Goal: Communication & Community: Answer question/provide support

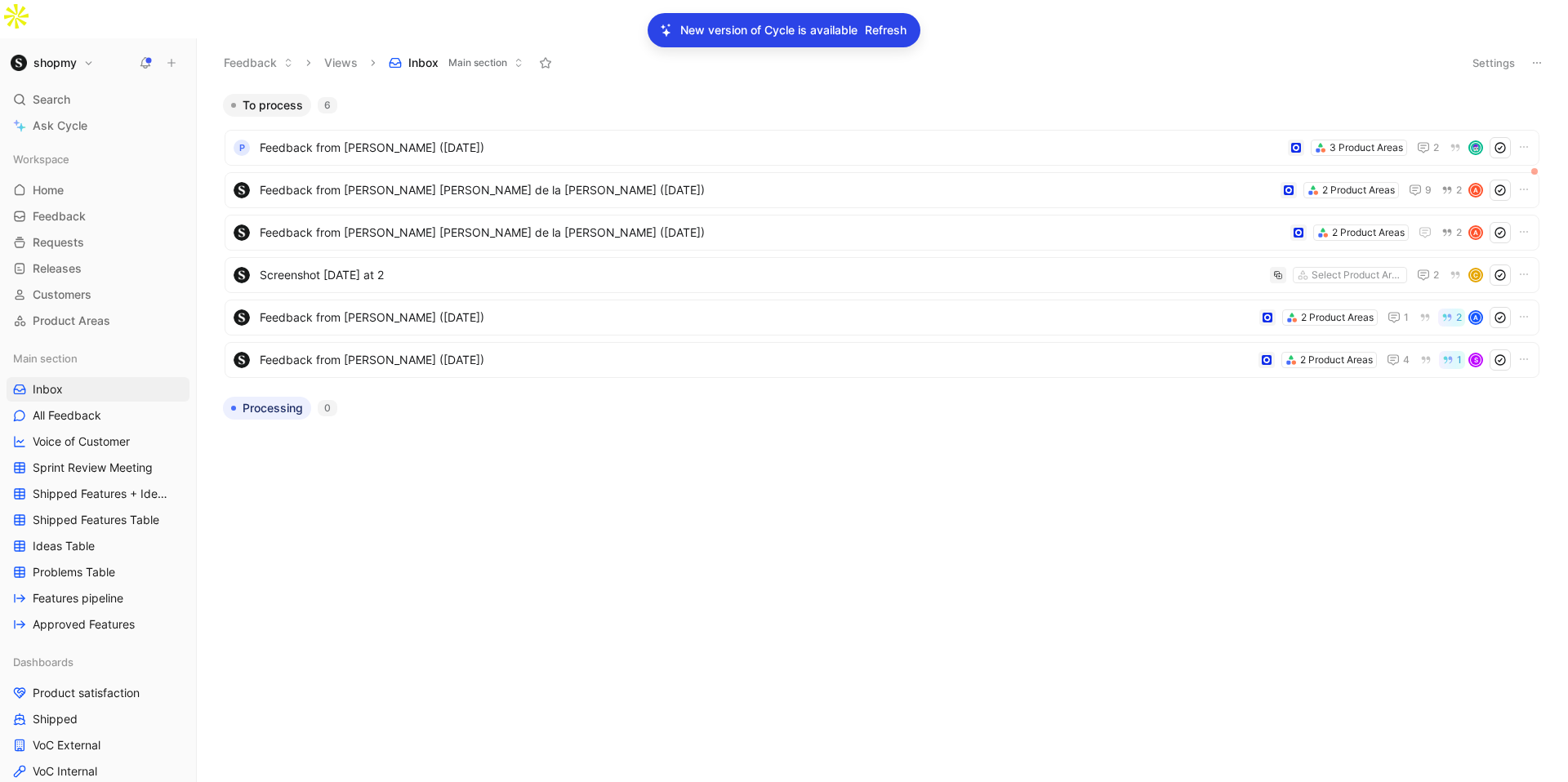
click at [739, 34] on p "New version of Cycle is available" at bounding box center [769, 31] width 177 height 20
click at [883, 34] on span "Refresh" at bounding box center [885, 31] width 41 height 20
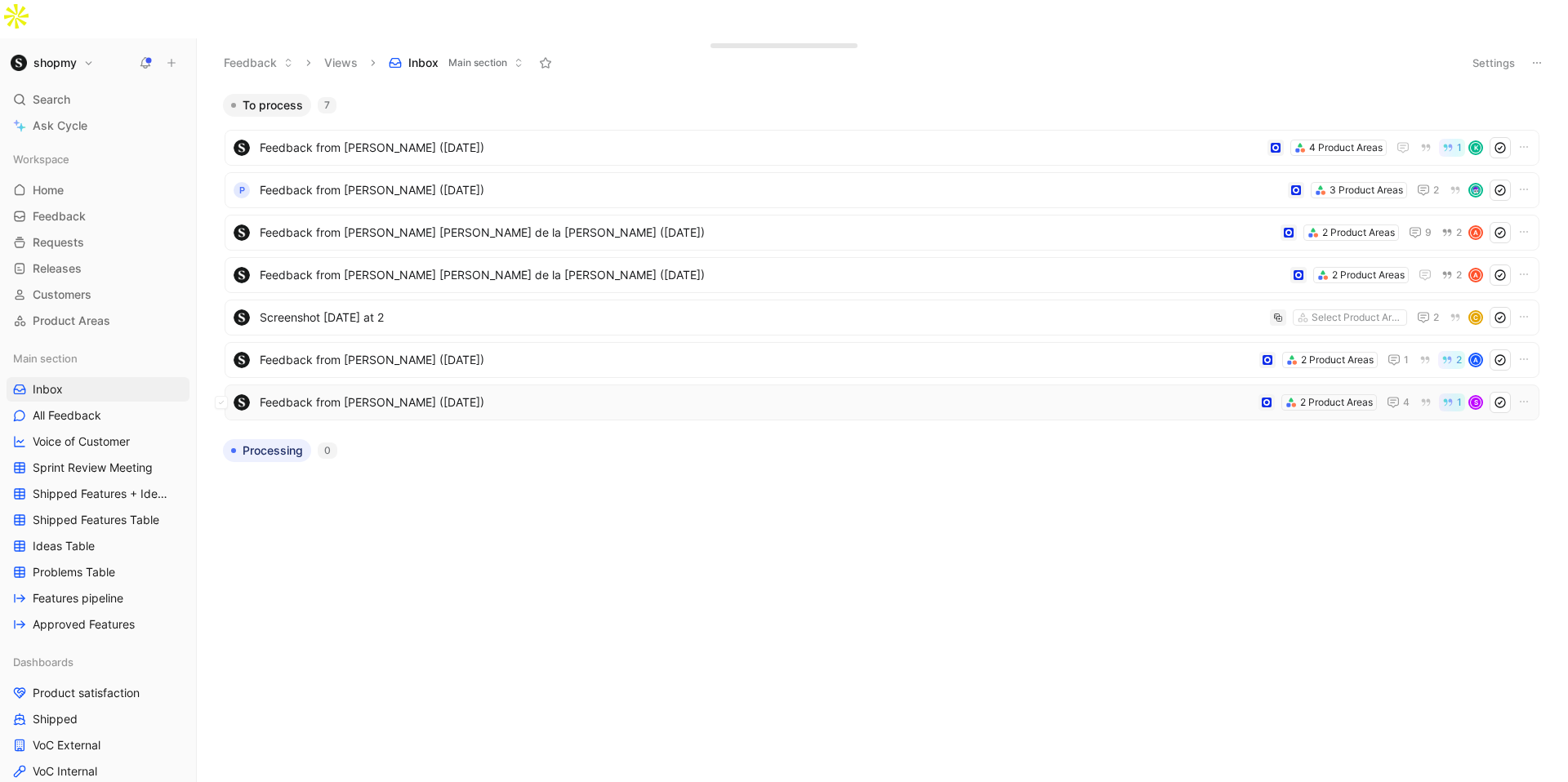
click at [454, 393] on span "Feedback from [PERSON_NAME] ([DATE])" at bounding box center [756, 403] width 993 height 20
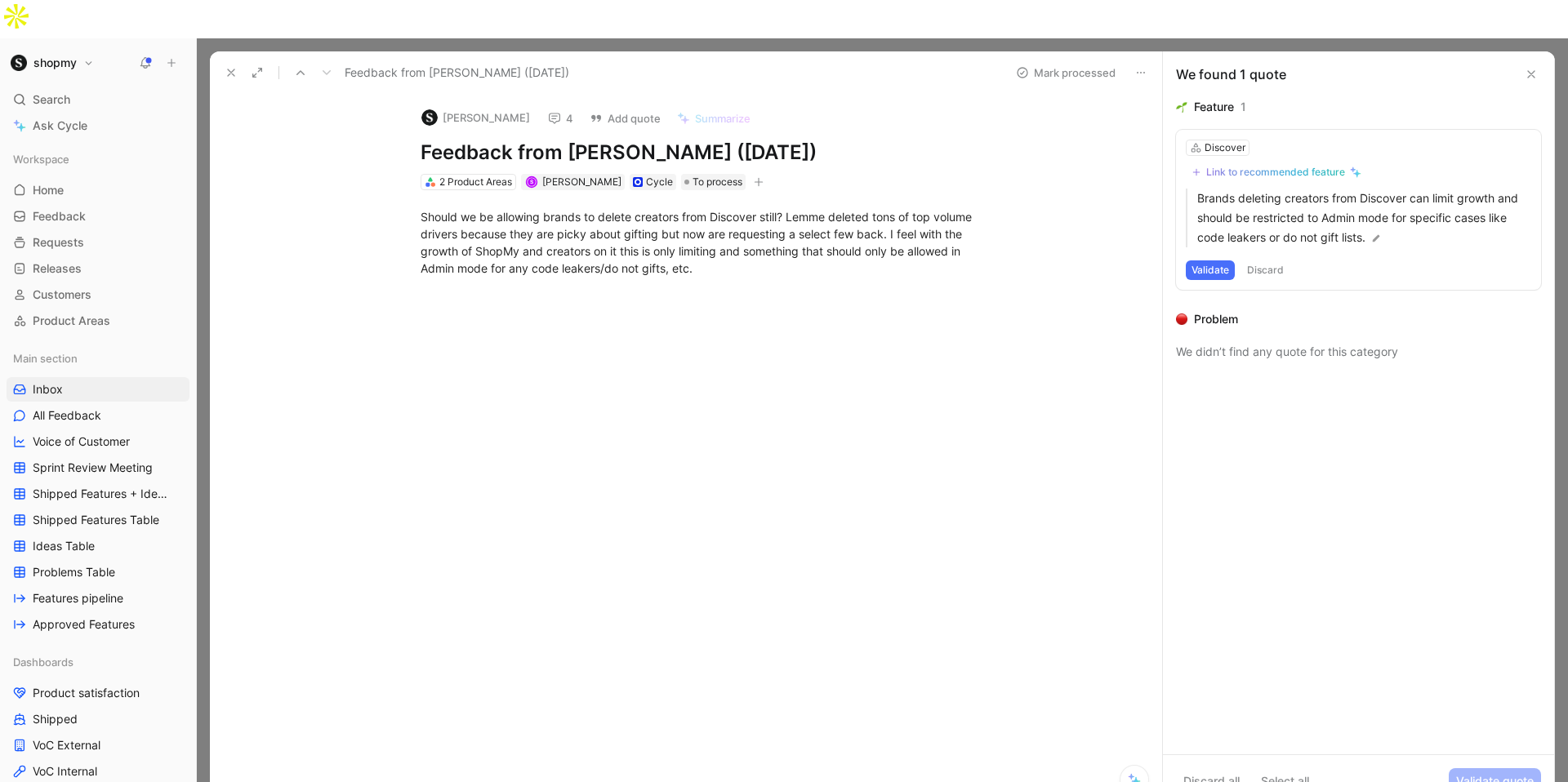
click at [1278, 165] on div "Link to recommended feature" at bounding box center [1275, 171] width 139 height 13
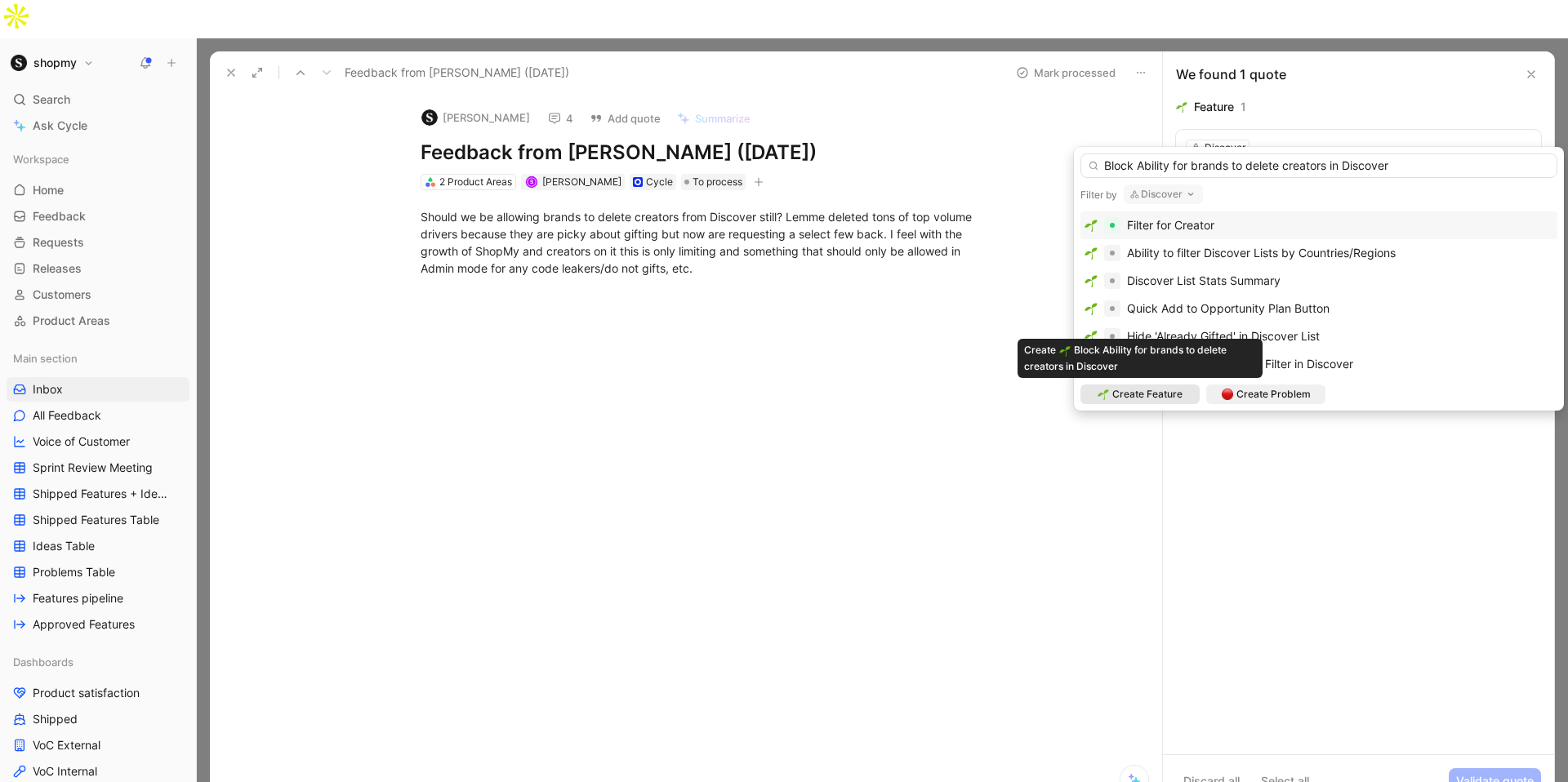
type input "Block Ability for brands to delete creators in Discover"
click at [1164, 387] on span "Create Feature" at bounding box center [1146, 394] width 70 height 17
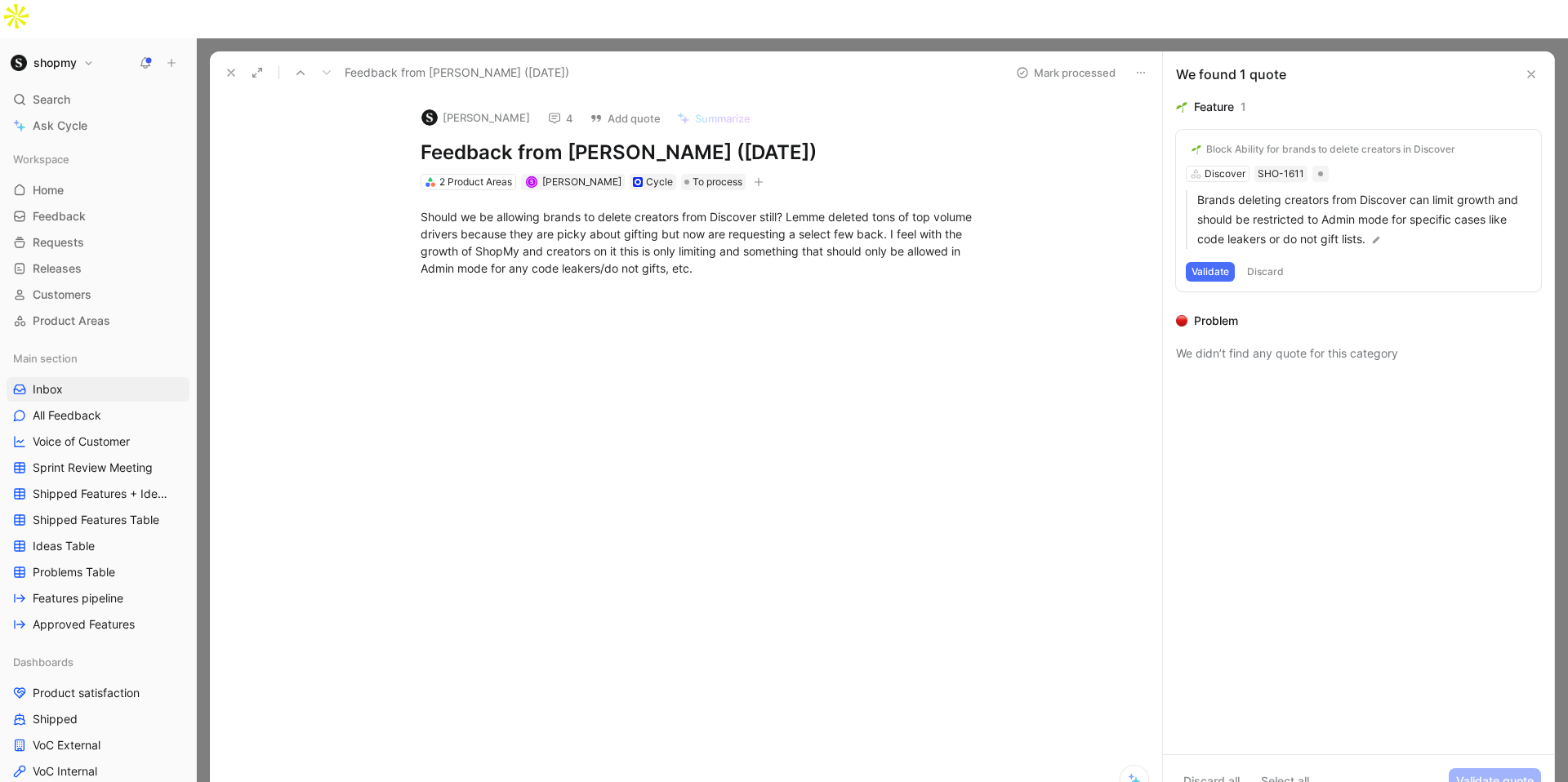
click at [1217, 262] on button "Validate" at bounding box center [1210, 272] width 49 height 20
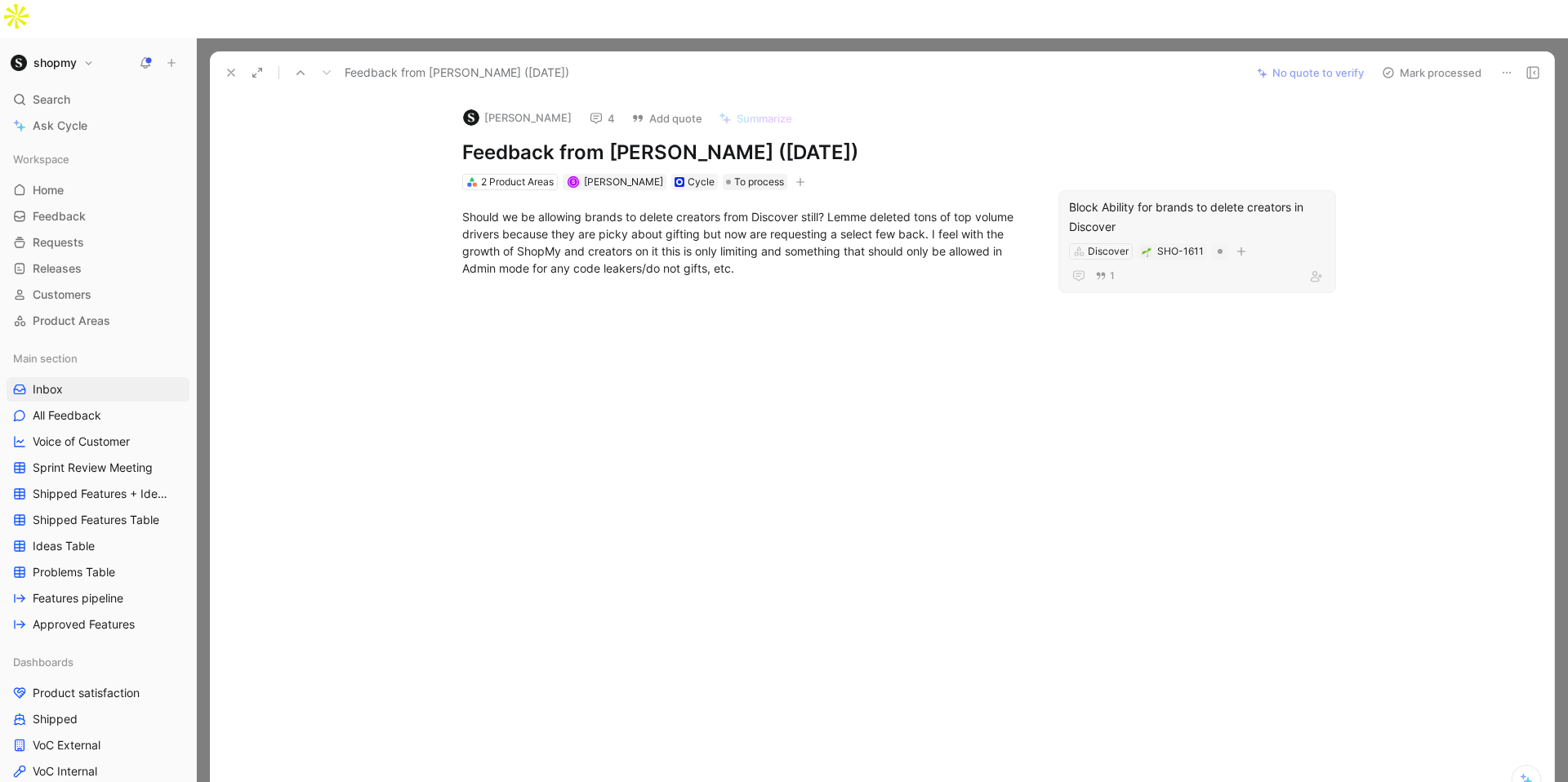
click at [1204, 198] on div "Block Ability for brands to delete creators in Discover" at bounding box center [1198, 218] width 256 height 39
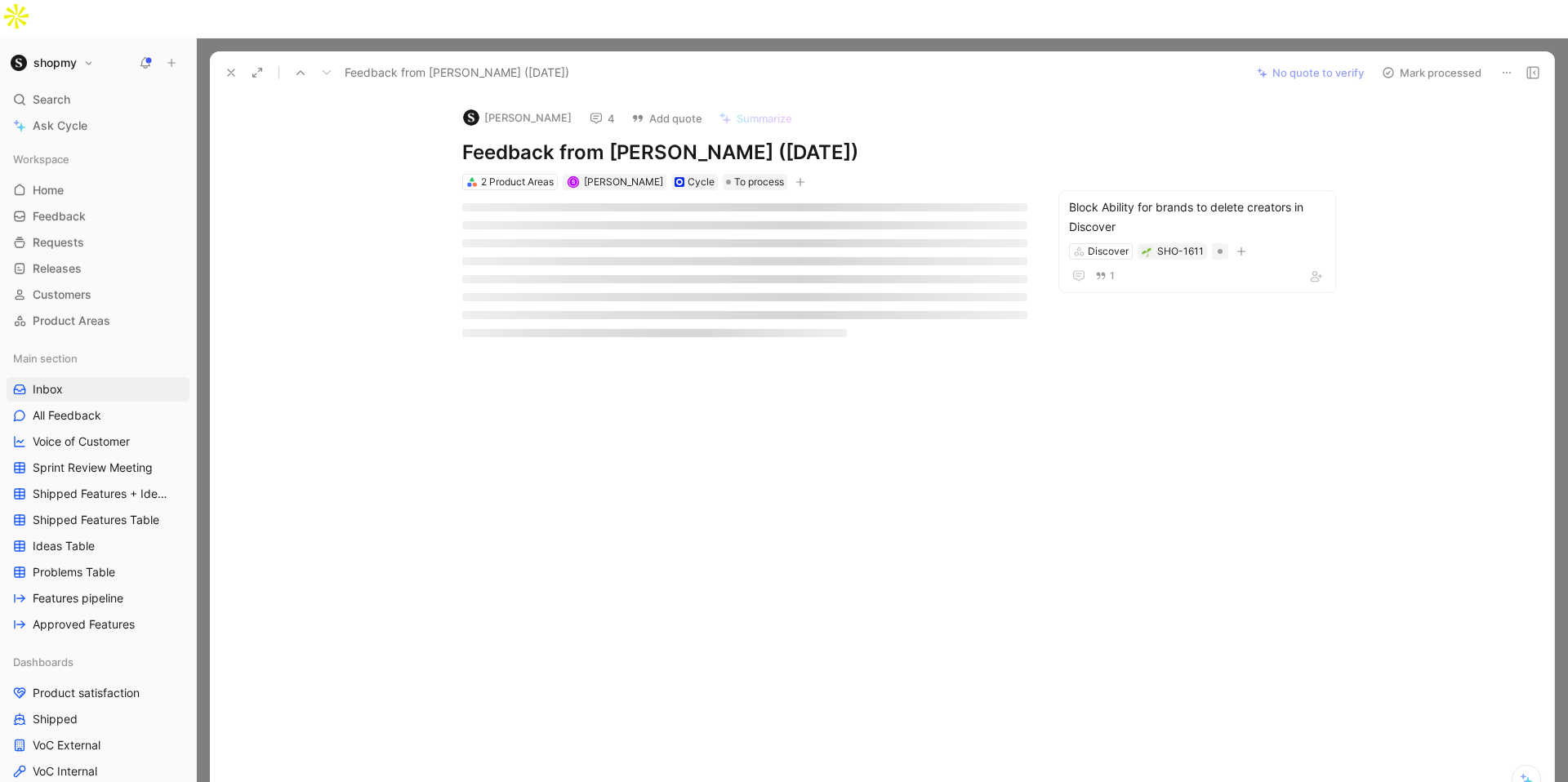
click at [1408, 61] on button "Mark processed" at bounding box center [1432, 72] width 114 height 23
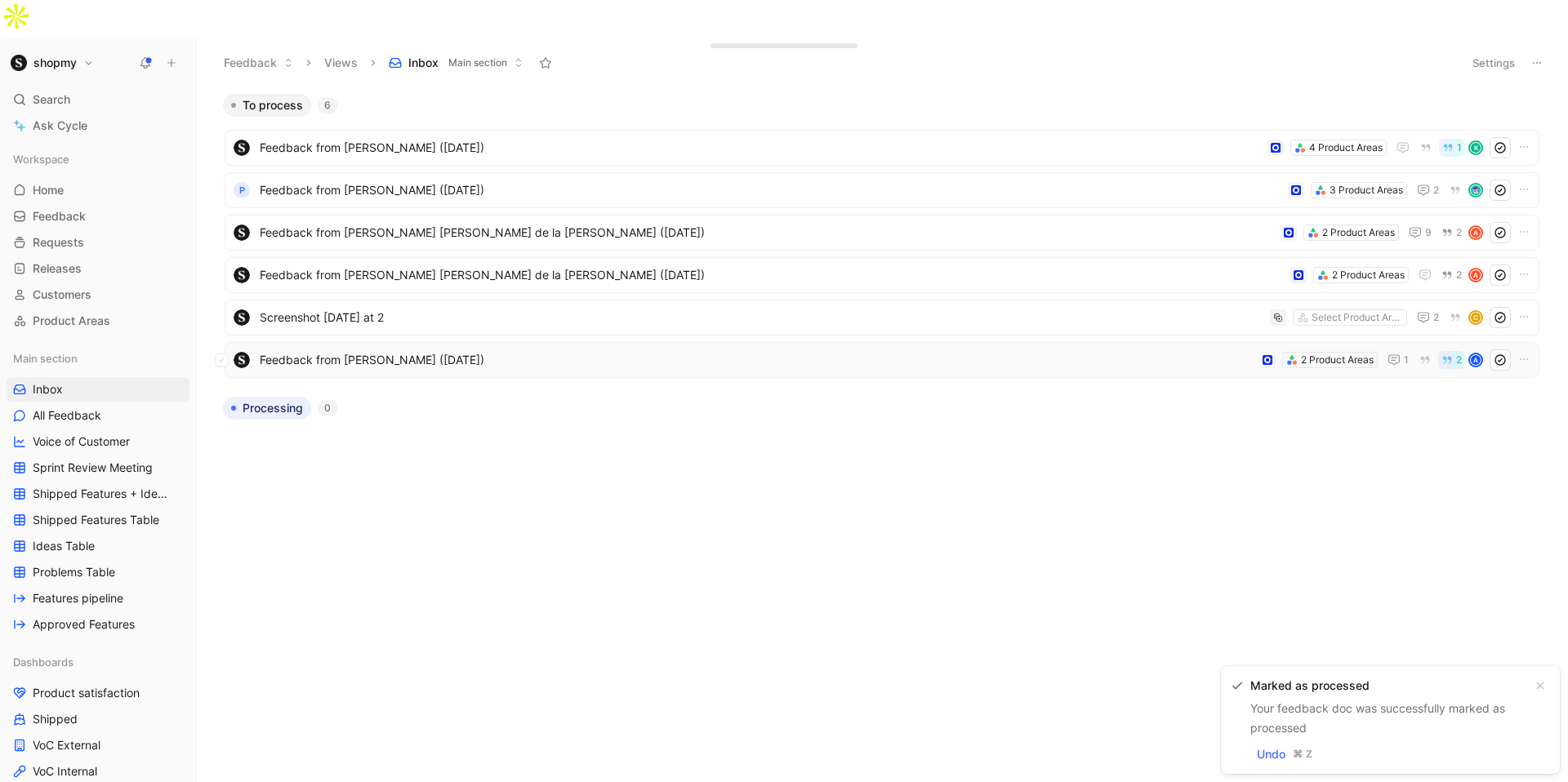
click at [429, 351] on span "Feedback from [PERSON_NAME] ([DATE])" at bounding box center [756, 360] width 993 height 20
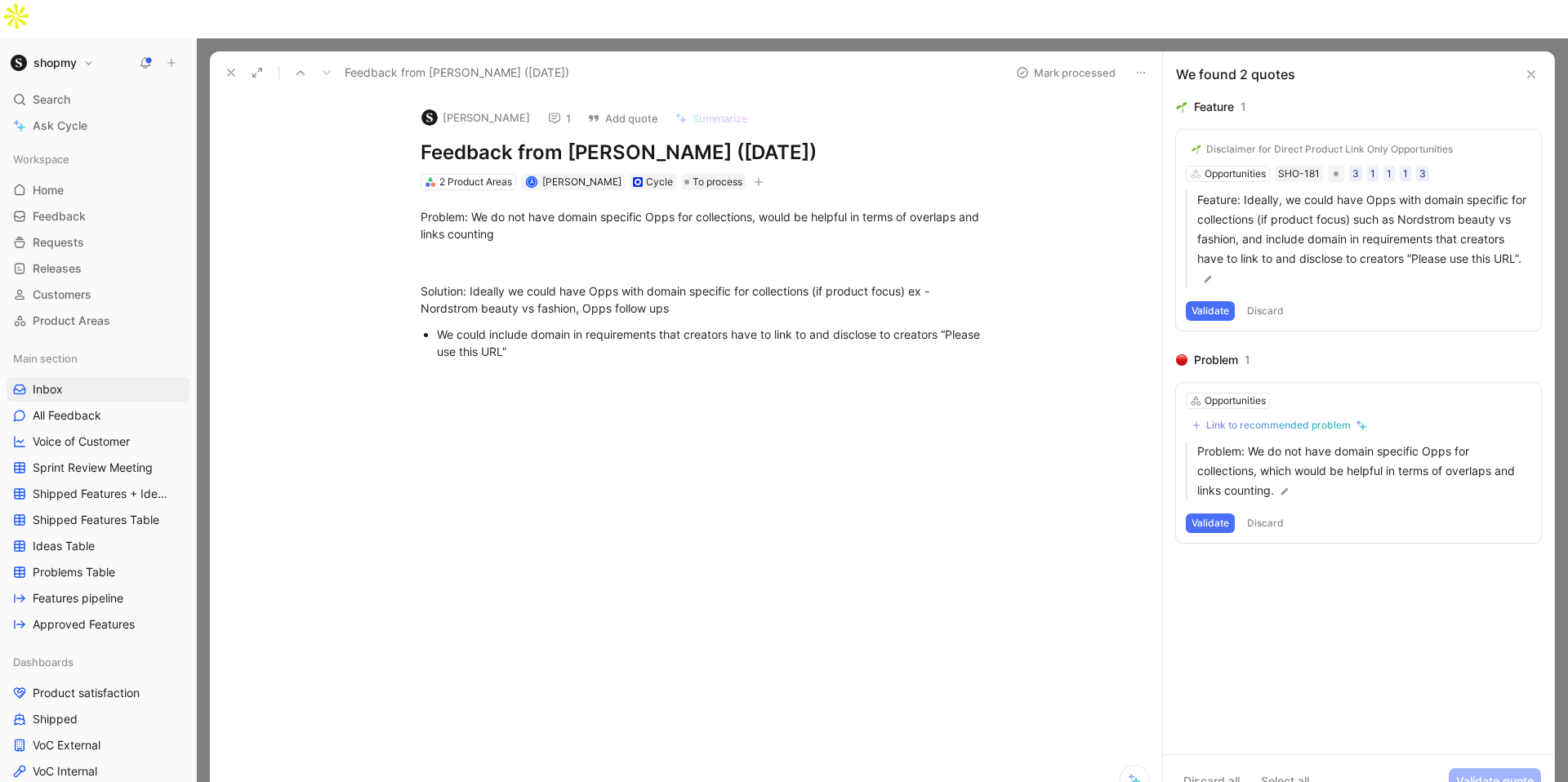
click at [548, 112] on icon at bounding box center [554, 118] width 13 height 13
click at [230, 66] on icon at bounding box center [230, 72] width 13 height 13
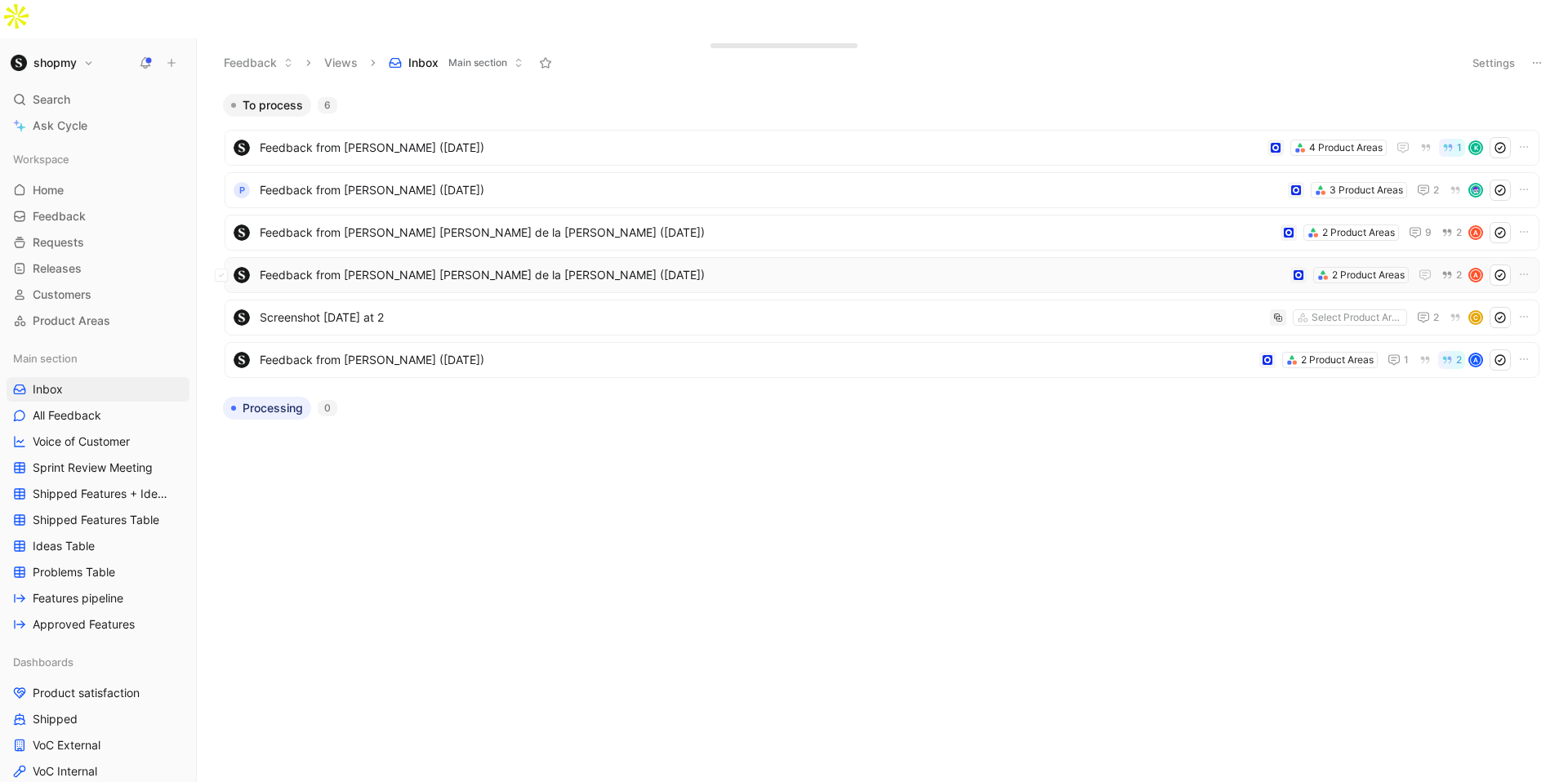
click at [466, 266] on span "Feedback from [PERSON_NAME] [PERSON_NAME] de la [PERSON_NAME] ([DATE])" at bounding box center [772, 276] width 1024 height 20
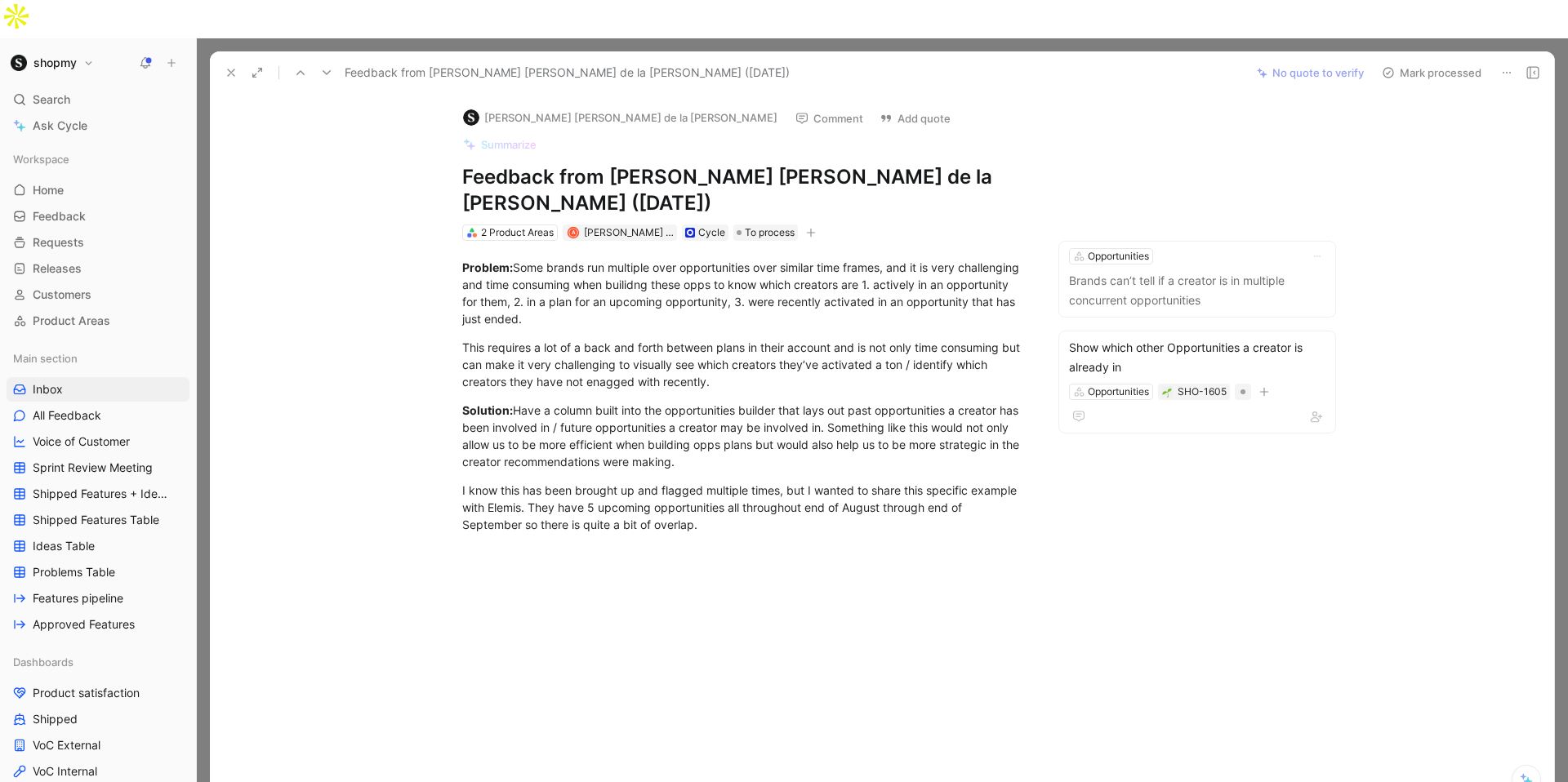
click at [1425, 61] on button "Mark processed" at bounding box center [1432, 72] width 114 height 23
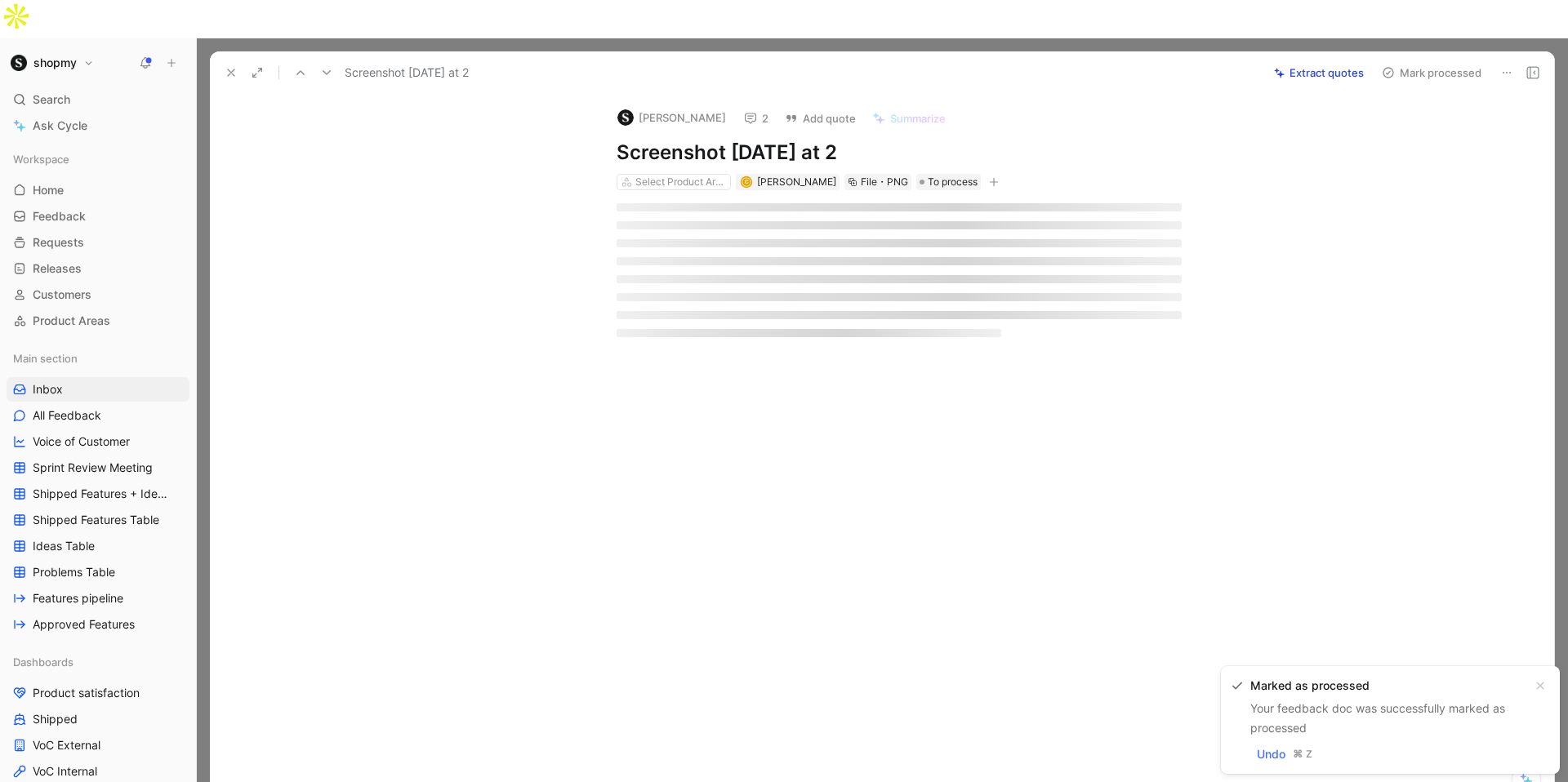
click at [226, 66] on icon at bounding box center [230, 72] width 13 height 13
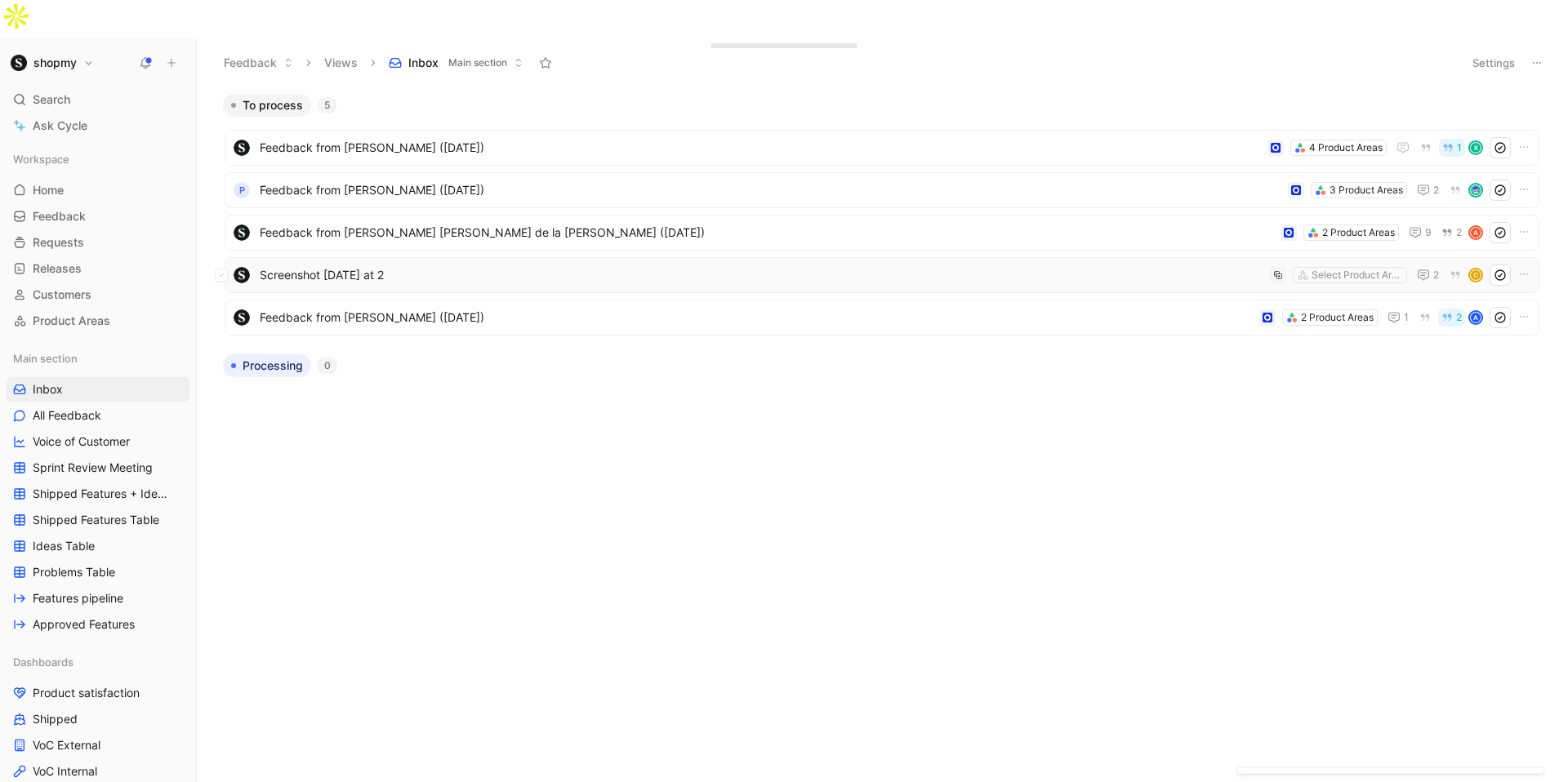
click at [437, 266] on span "Screenshot [DATE] at 2" at bounding box center [761, 276] width 1004 height 20
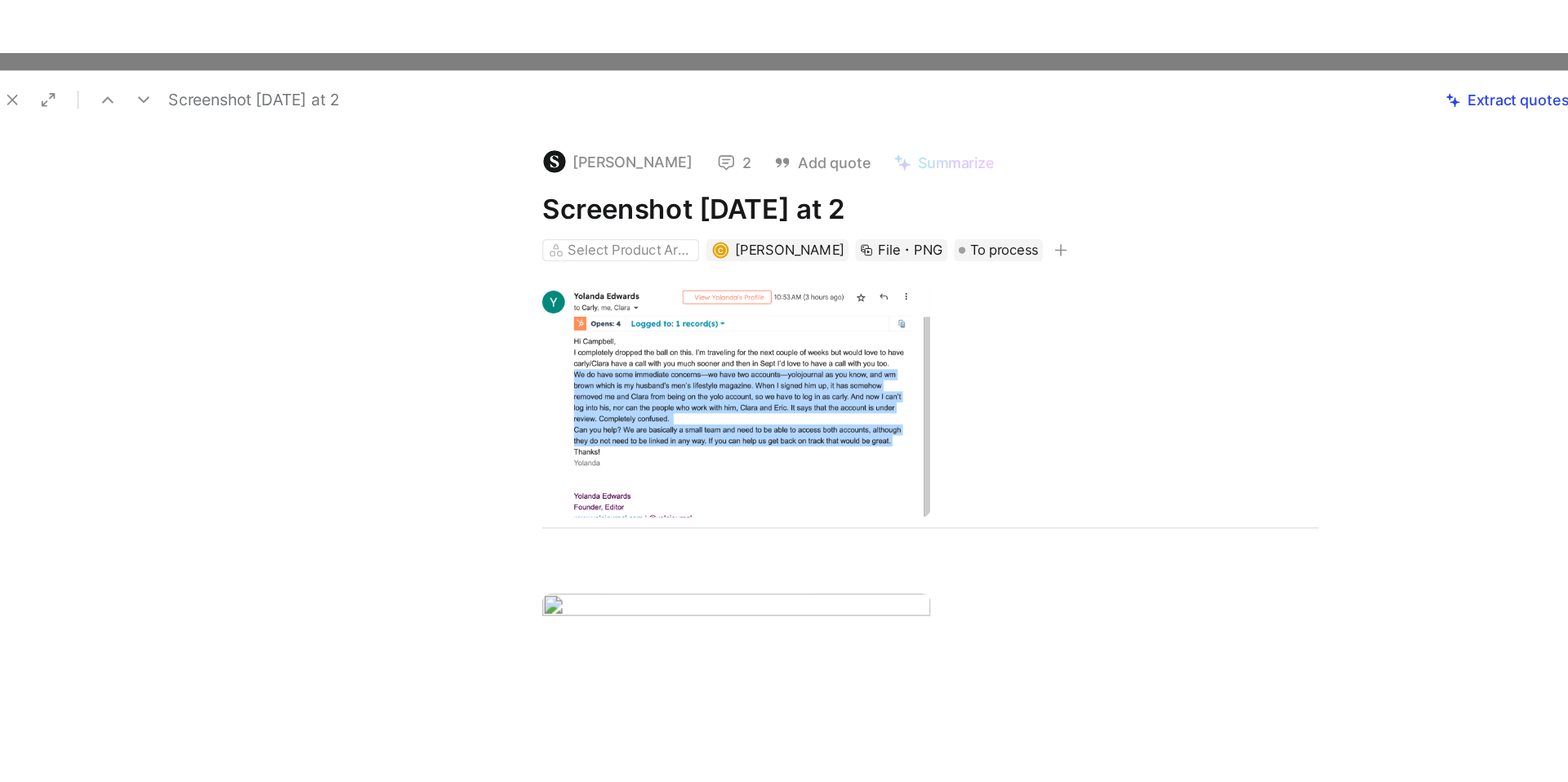
click at [776, 107] on button "2" at bounding box center [756, 118] width 39 height 23
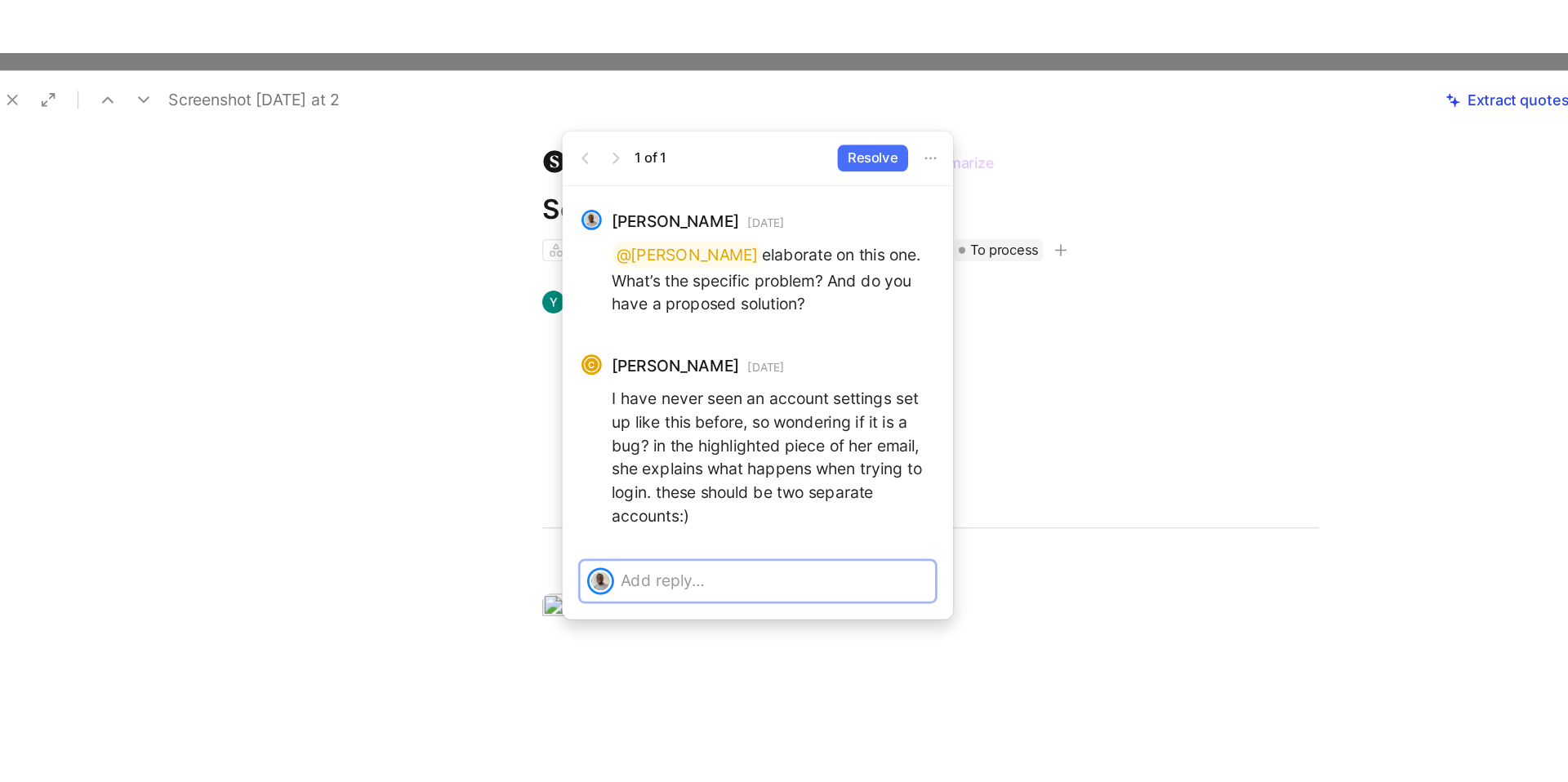
click at [764, 420] on p at bounding box center [785, 422] width 224 height 17
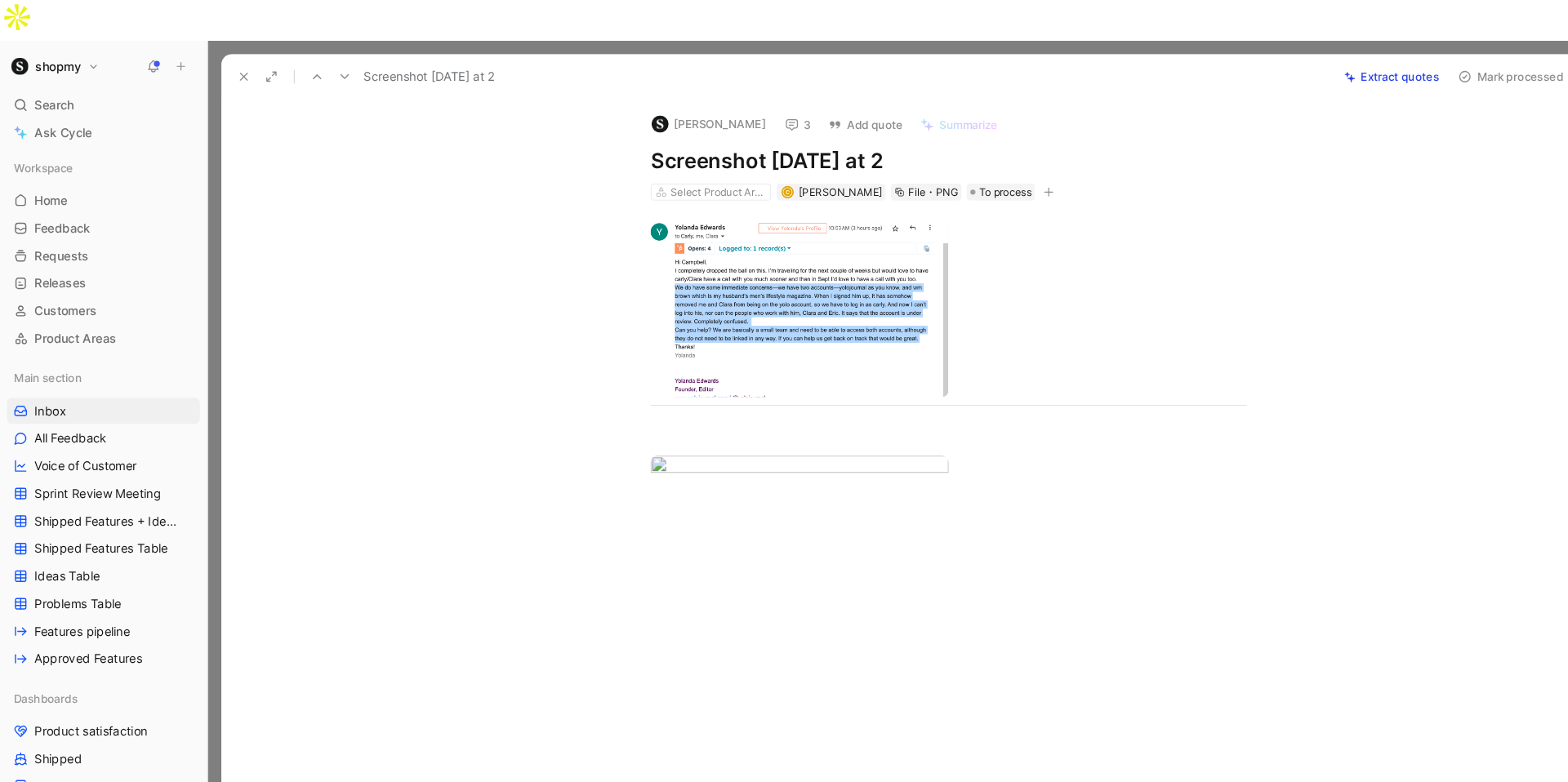
click at [1415, 61] on button "Mark processed" at bounding box center [1432, 72] width 114 height 23
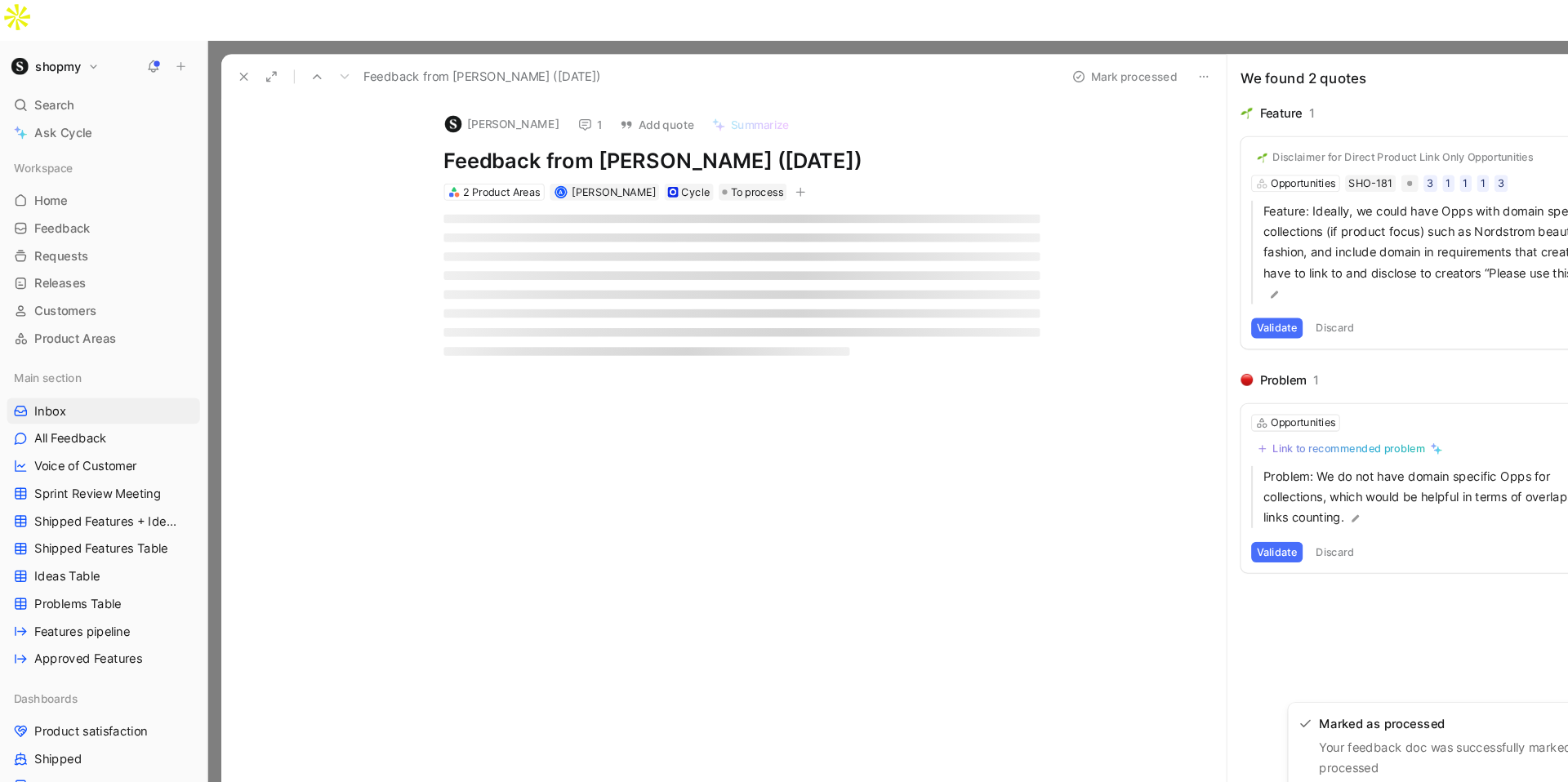
click at [226, 66] on icon at bounding box center [230, 72] width 13 height 13
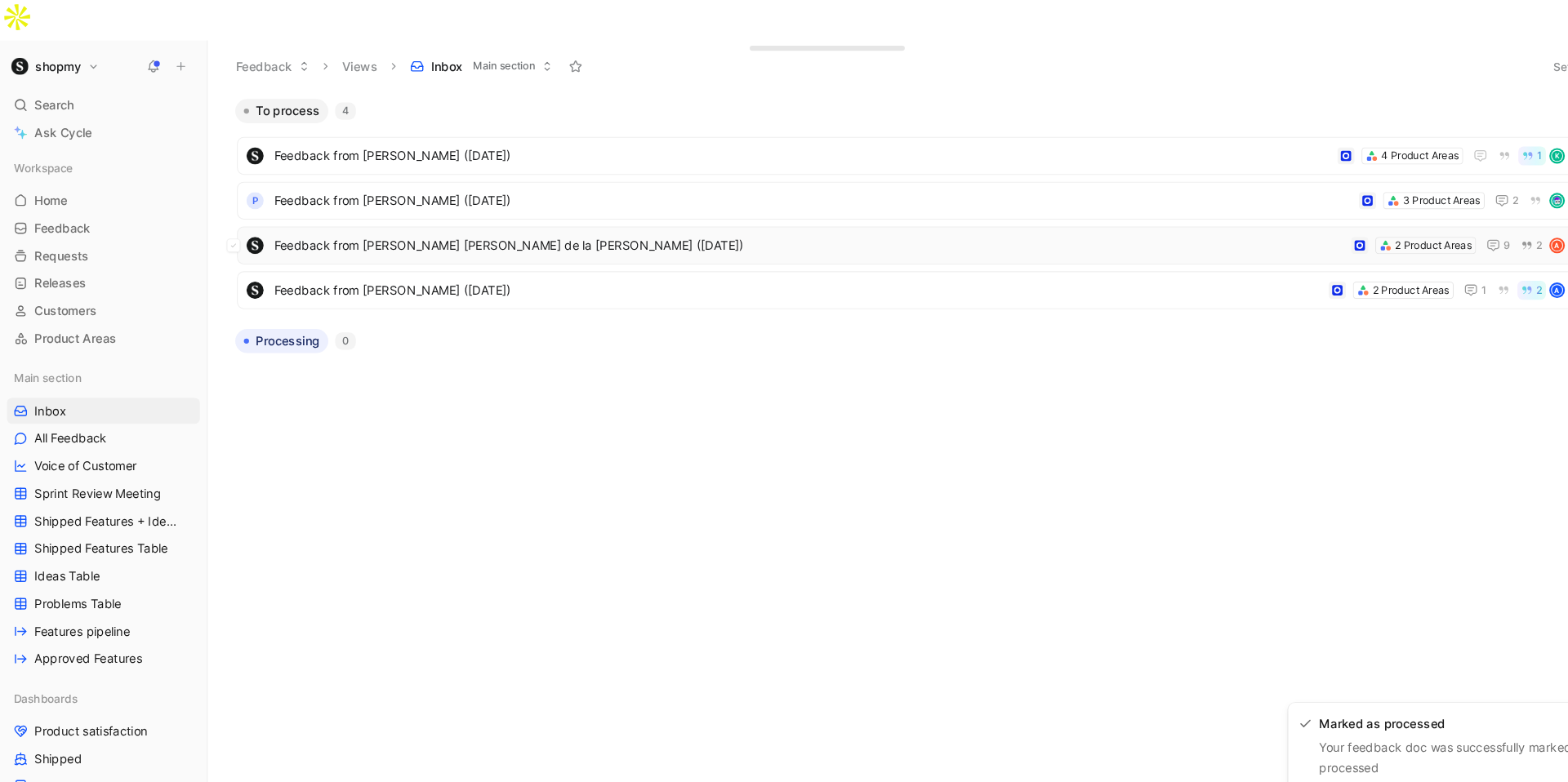
click at [432, 223] on span "Feedback from [PERSON_NAME] [PERSON_NAME] de la [PERSON_NAME] ([DATE])" at bounding box center [767, 232] width 1014 height 20
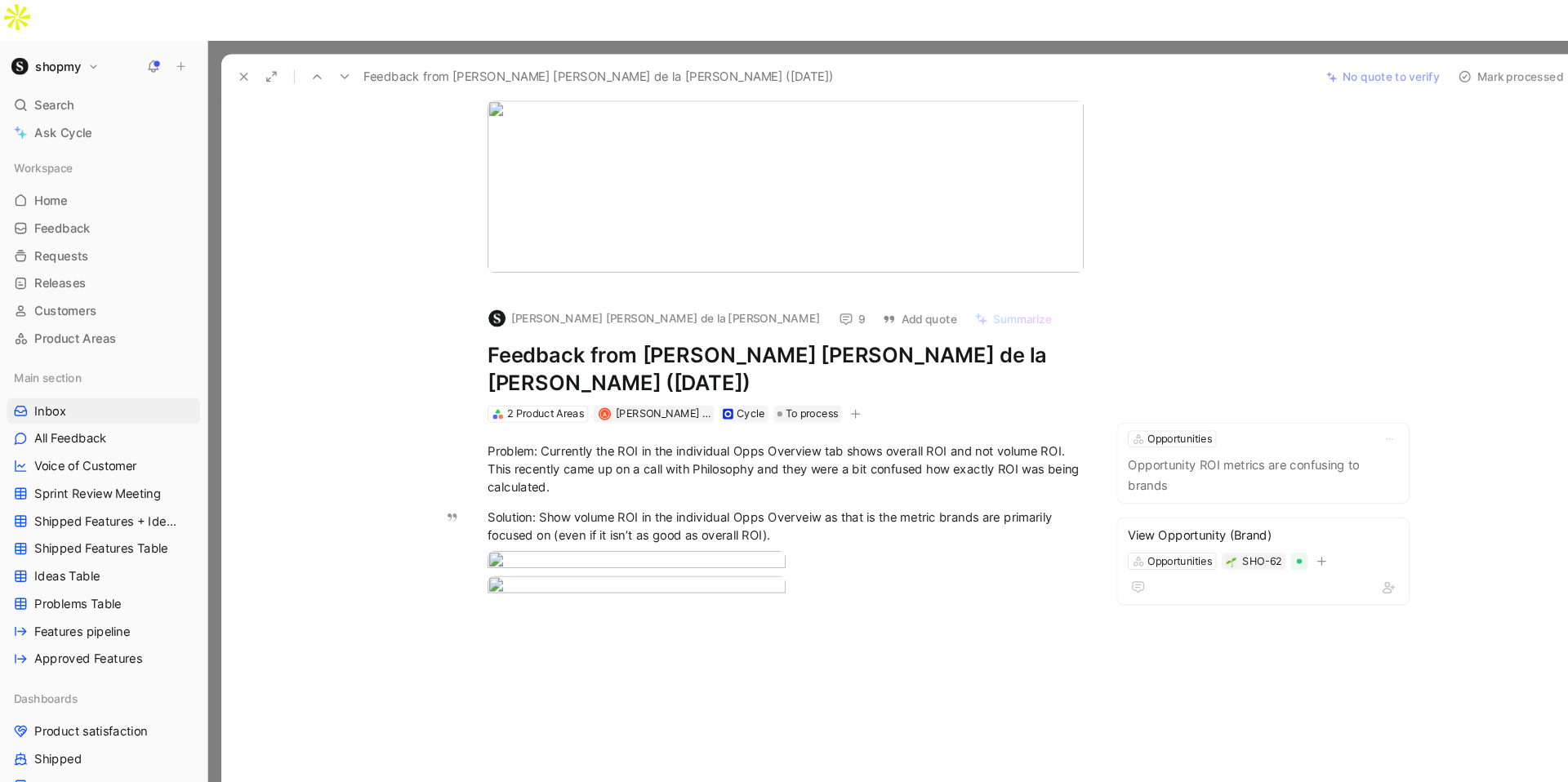
click at [1416, 61] on button "Mark processed" at bounding box center [1432, 72] width 114 height 23
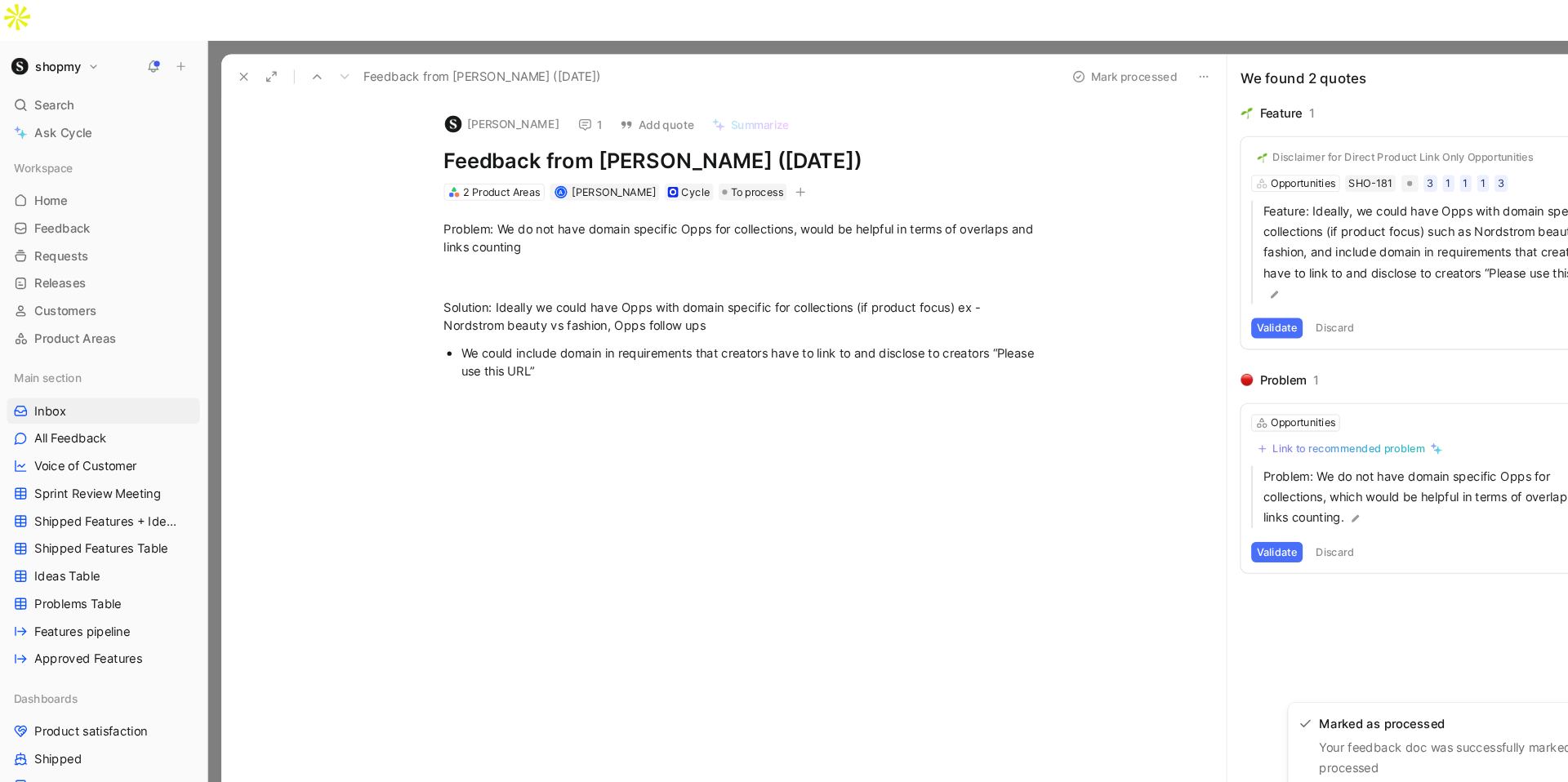
click at [226, 66] on icon at bounding box center [230, 72] width 13 height 13
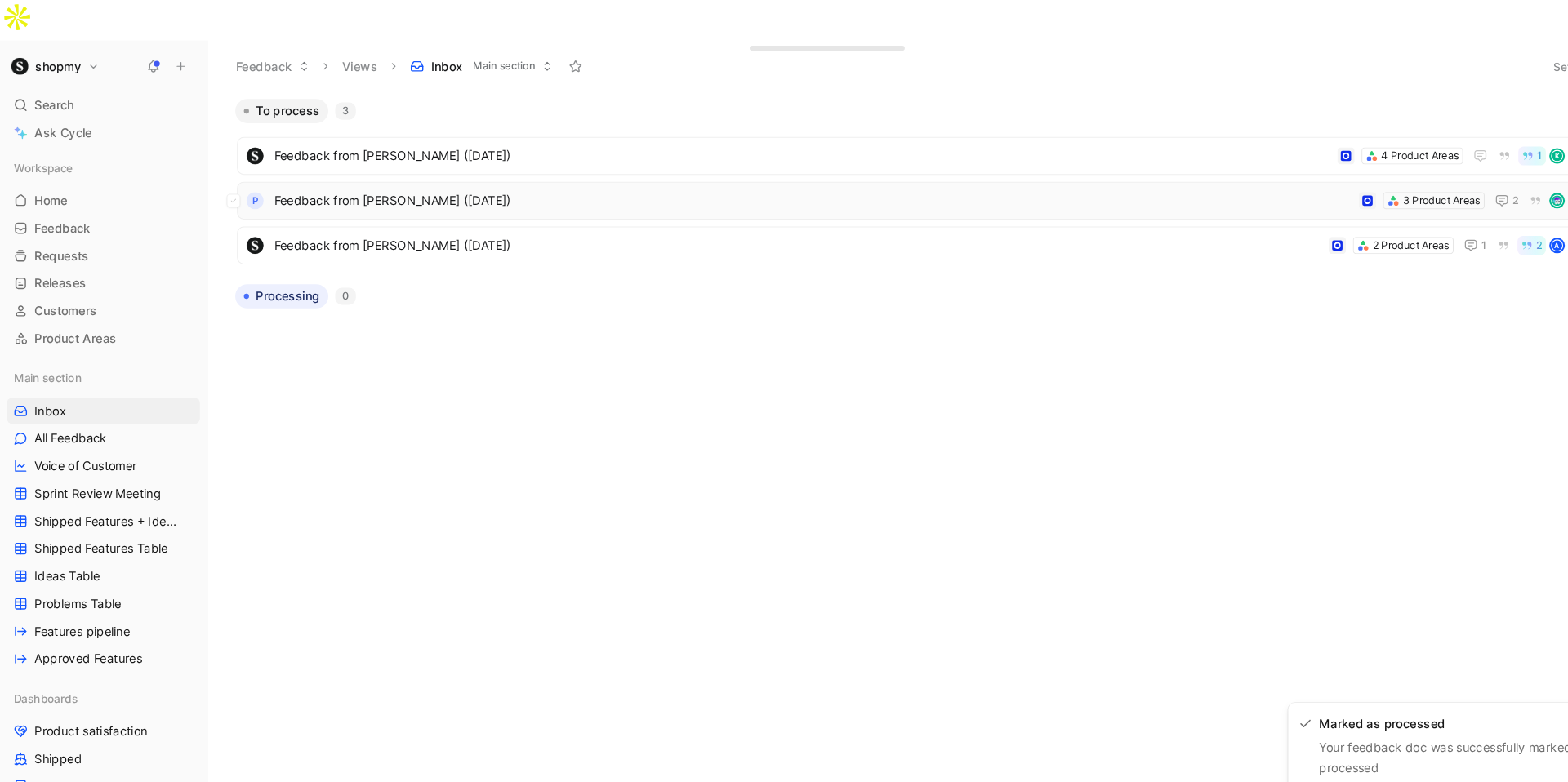
click at [428, 180] on span "Feedback from [PERSON_NAME] ([DATE])" at bounding box center [770, 190] width 1021 height 20
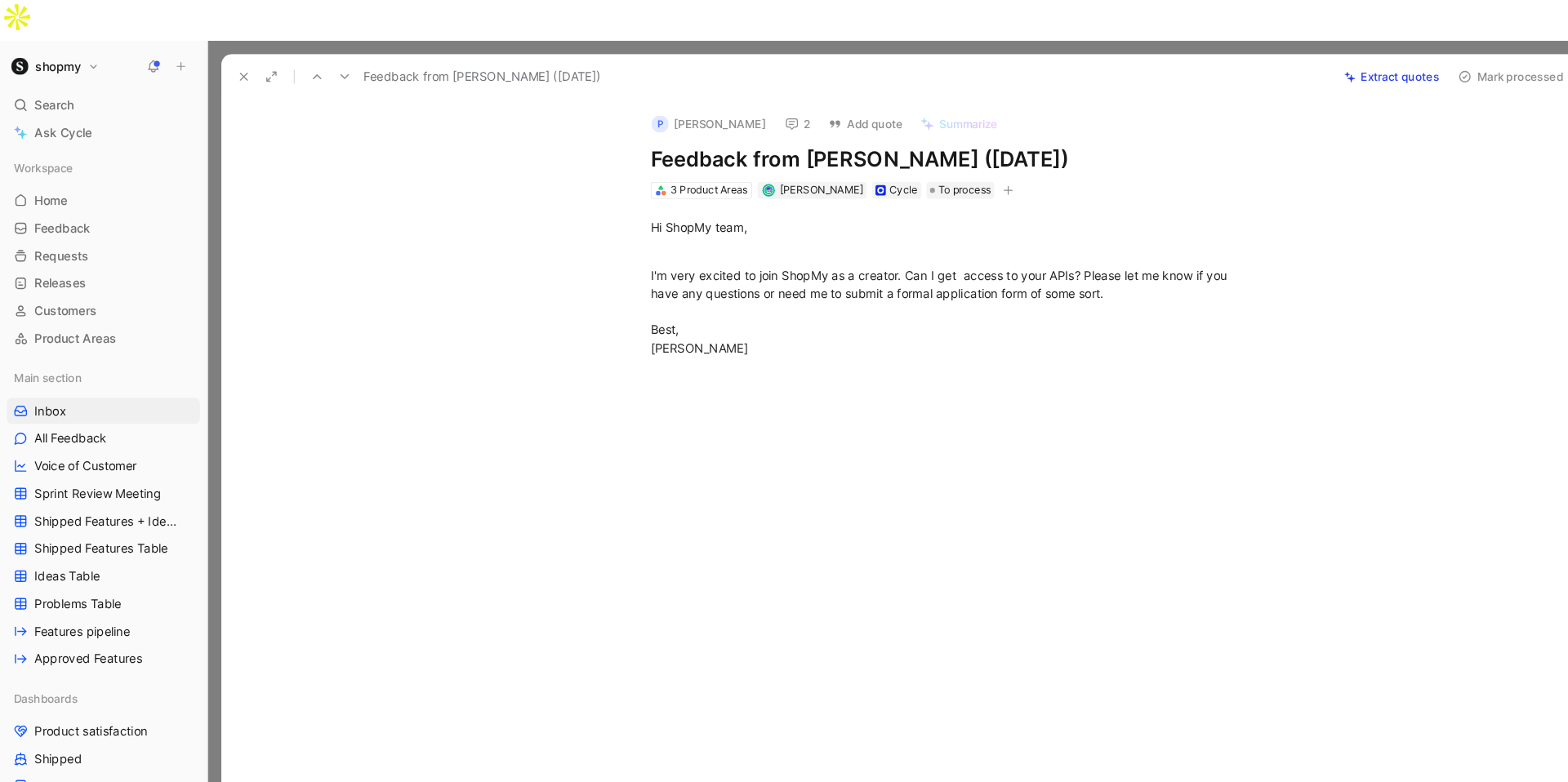
click at [737, 106] on button "2" at bounding box center [756, 117] width 39 height 23
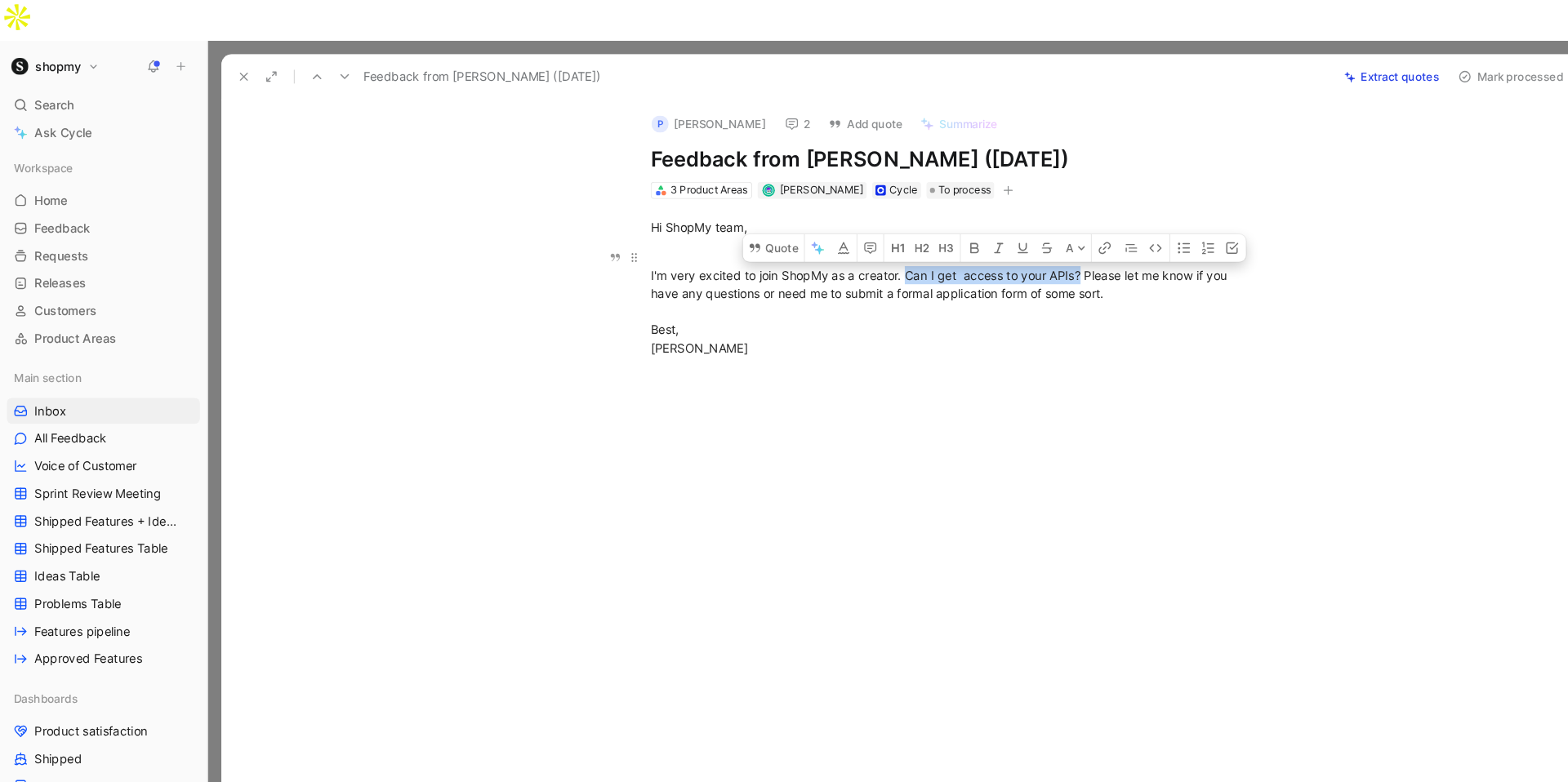
drag, startPoint x: 859, startPoint y: 222, endPoint x: 1026, endPoint y: 222, distance: 167.0
click at [1026, 235] on div "I'm very excited to join ShopMy as a creator. Can I get access to your APIs? Pl…" at bounding box center [899, 287] width 565 height 102
copy div "Can I get access to your APIs?"
click at [1395, 61] on button "Mark processed" at bounding box center [1432, 72] width 114 height 23
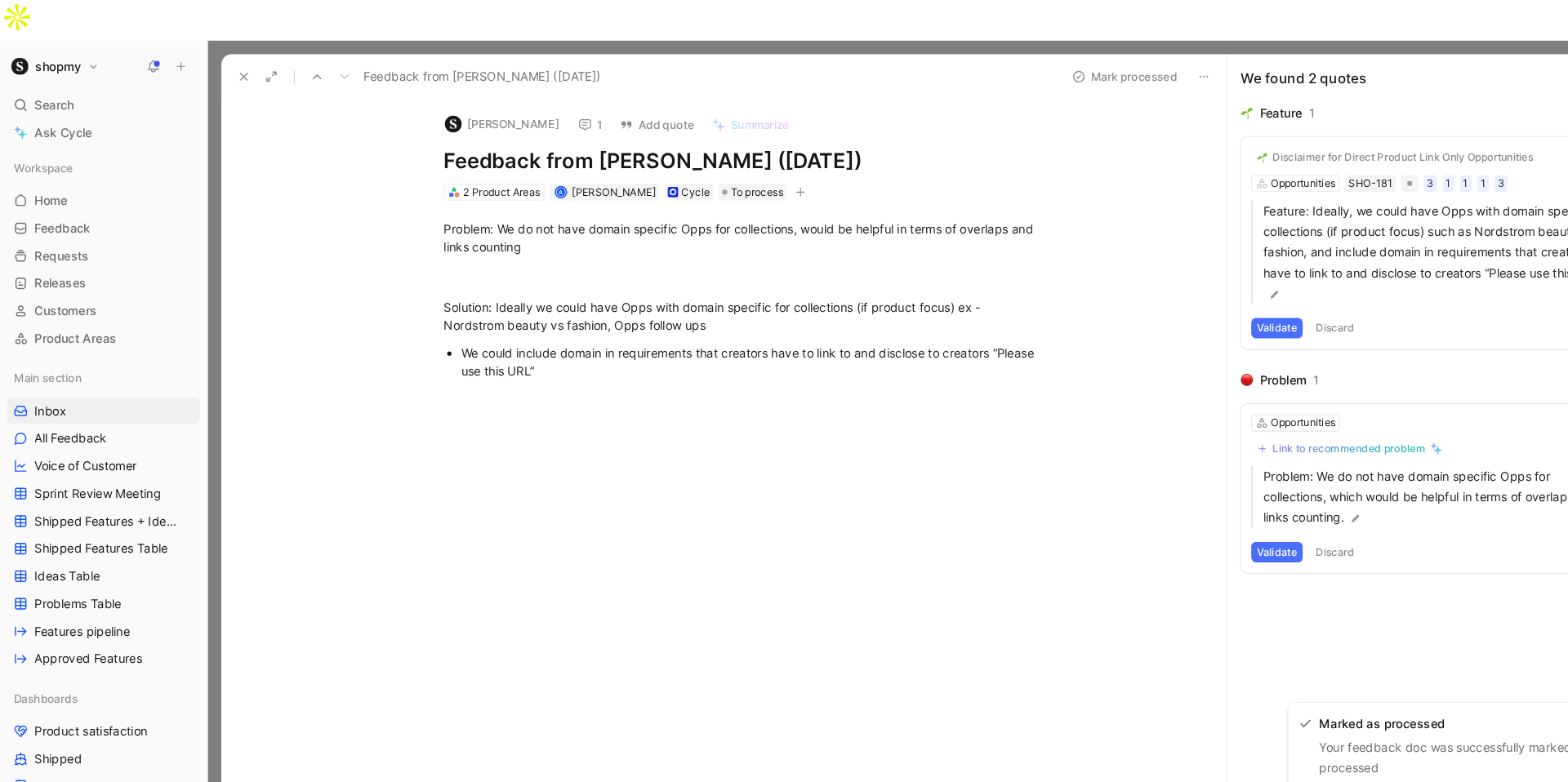
click at [225, 66] on icon at bounding box center [230, 72] width 13 height 13
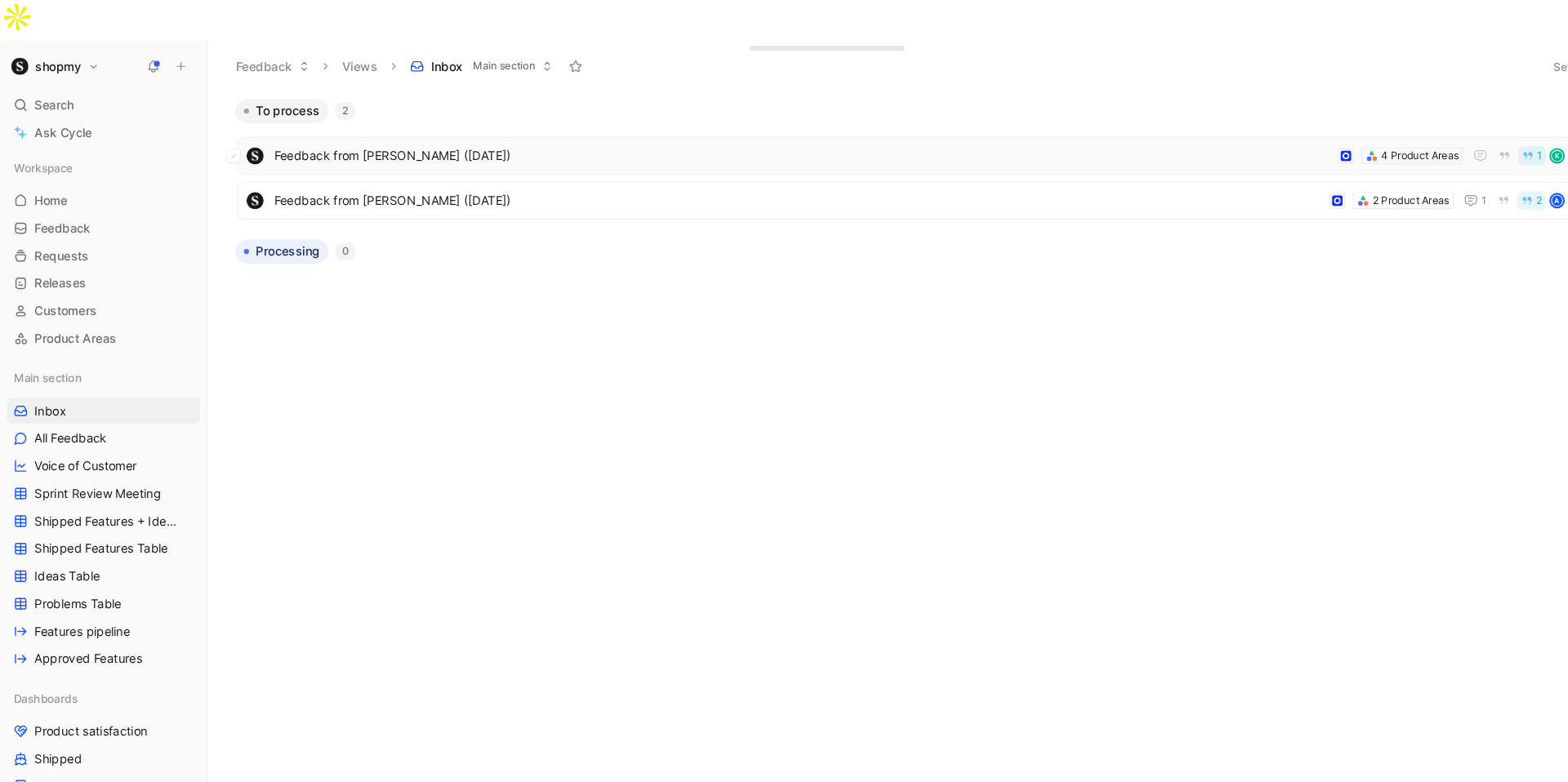
click at [428, 138] on span "Feedback from [PERSON_NAME] ([DATE])" at bounding box center [760, 148] width 1002 height 20
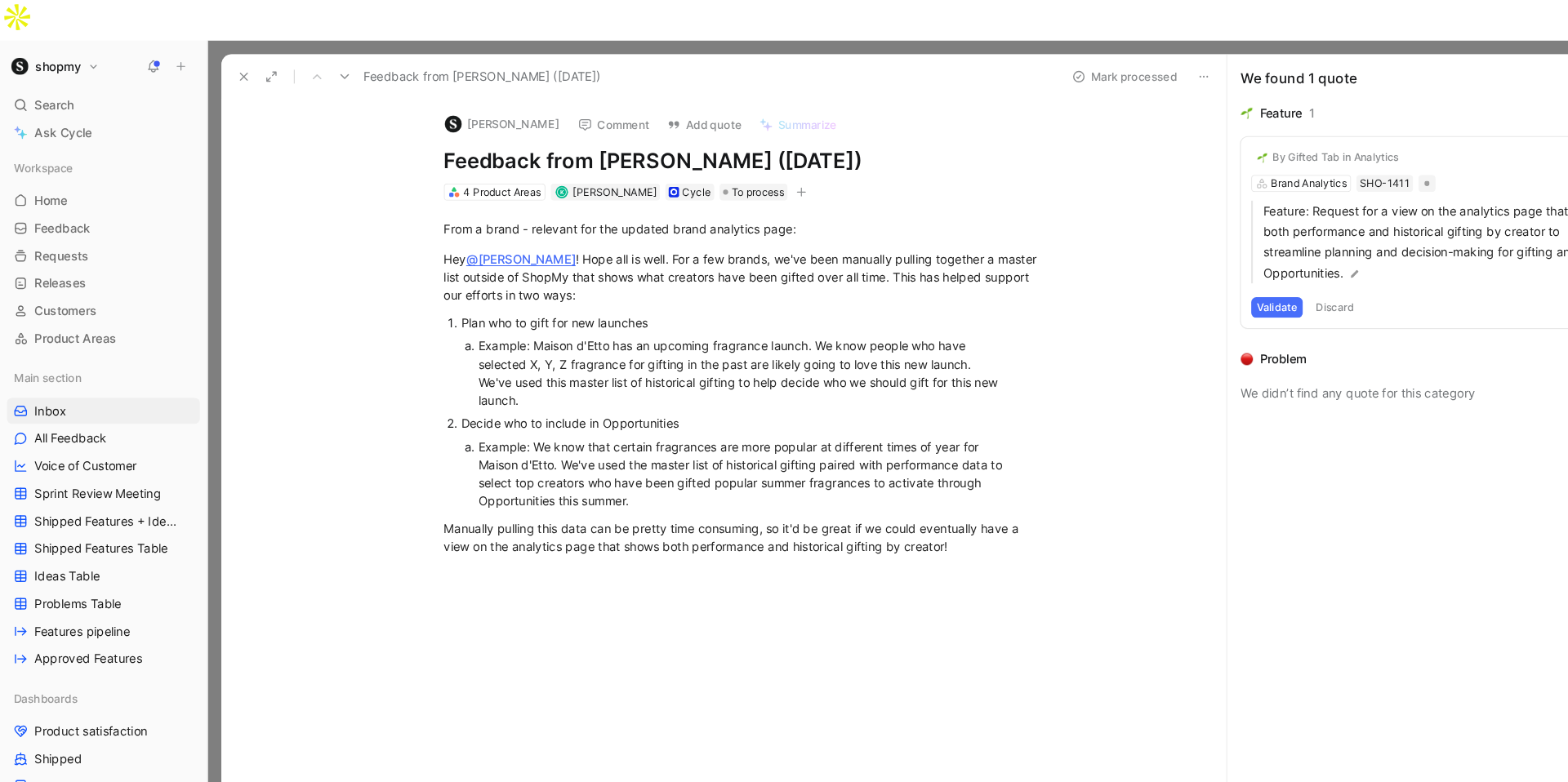
click at [1218, 282] on button "Validate" at bounding box center [1210, 292] width 49 height 20
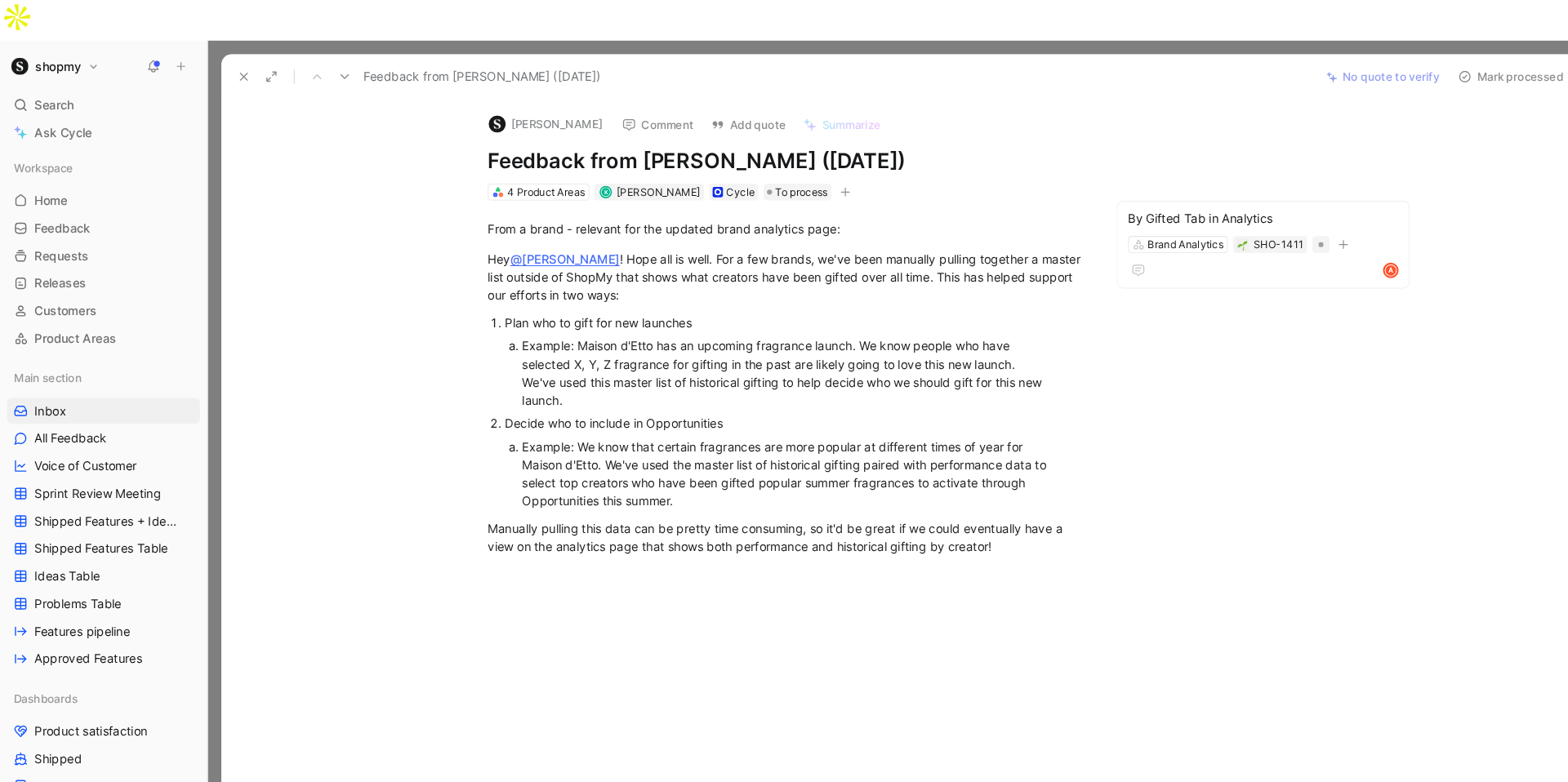
click at [618, 107] on button "Comment" at bounding box center [623, 118] width 83 height 23
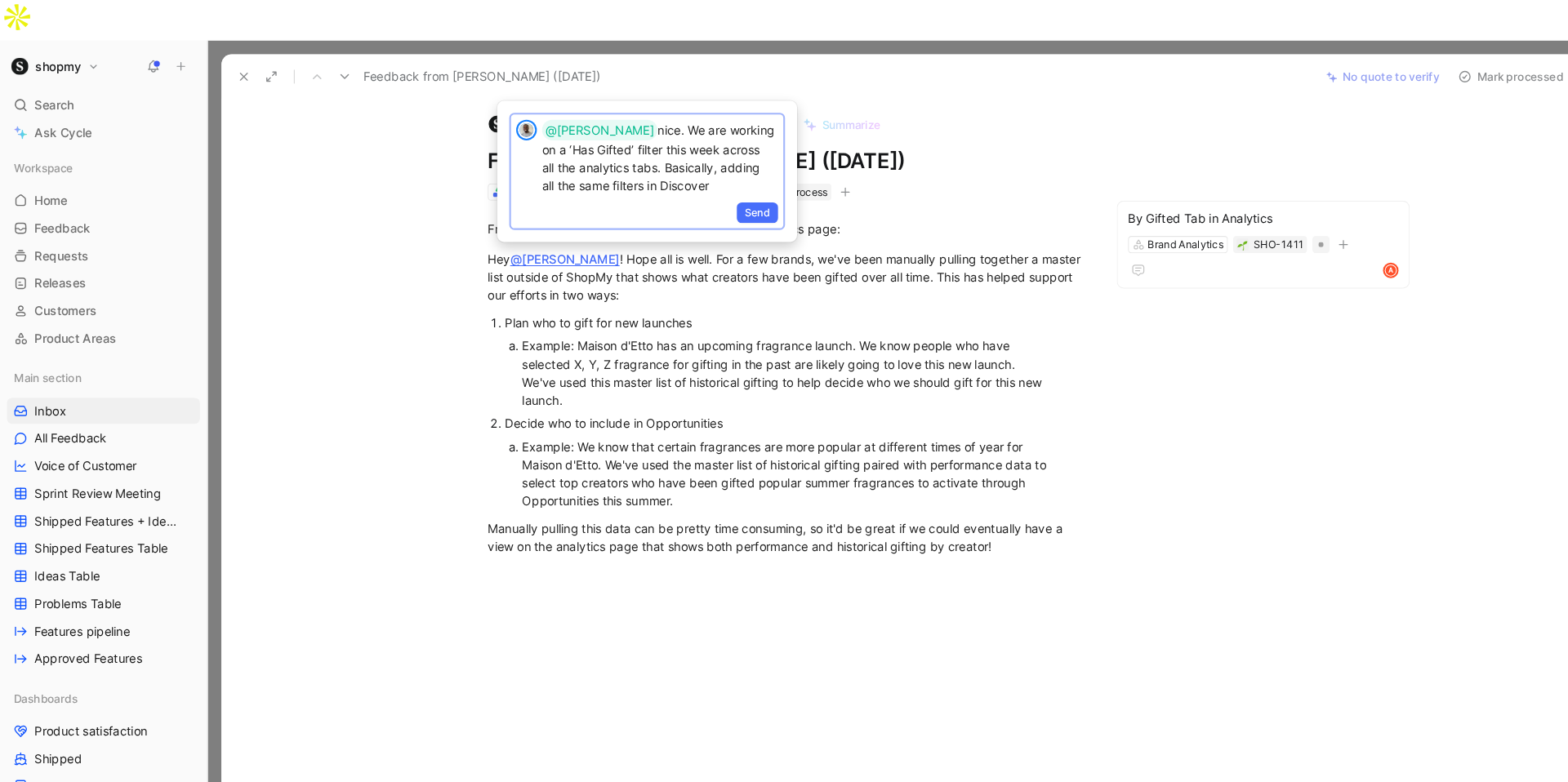
click at [575, 178] on p "@[PERSON_NAME] nice. We are working on a ‘Has Gifted’ filter this week across a…" at bounding box center [625, 149] width 224 height 71
click at [581, 178] on p "@[PERSON_NAME] nice. We are working on a ‘Has Gifted’ filter this week across a…" at bounding box center [625, 149] width 224 height 71
click at [580, 169] on p "@[PERSON_NAME] nice. We are working on a ‘Has Gifted’ filter this week across a…" at bounding box center [625, 149] width 224 height 71
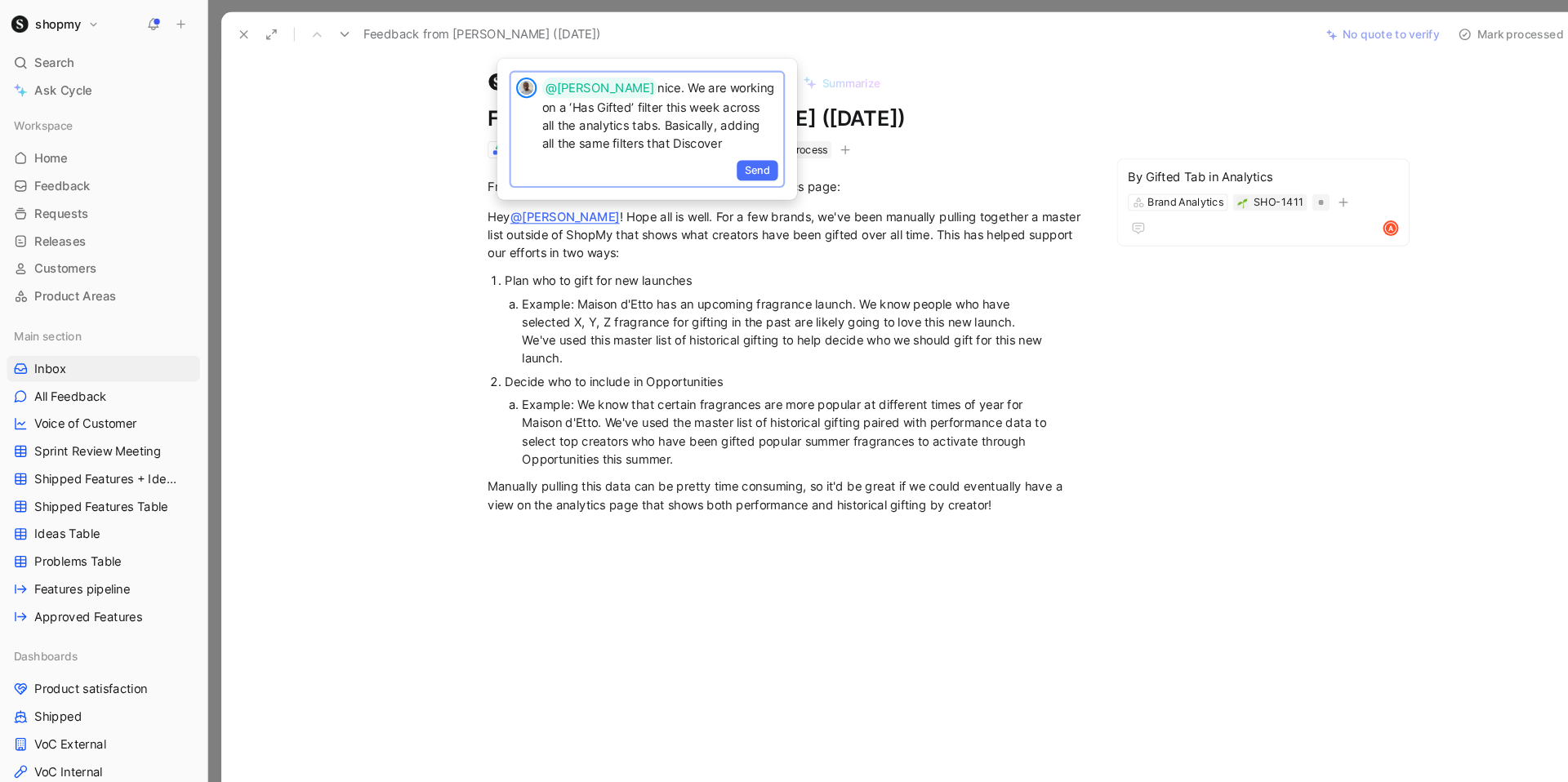
click at [665, 165] on p "@[PERSON_NAME] nice. We are working on a ‘Has Gifted’ filter this week across a…" at bounding box center [625, 149] width 224 height 71
click at [663, 172] on p "@[PERSON_NAME] nice. We are working on a ‘Has Gifted’ filter this week across a…" at bounding box center [625, 149] width 224 height 71
click at [725, 200] on span "Send" at bounding box center [718, 202] width 25 height 17
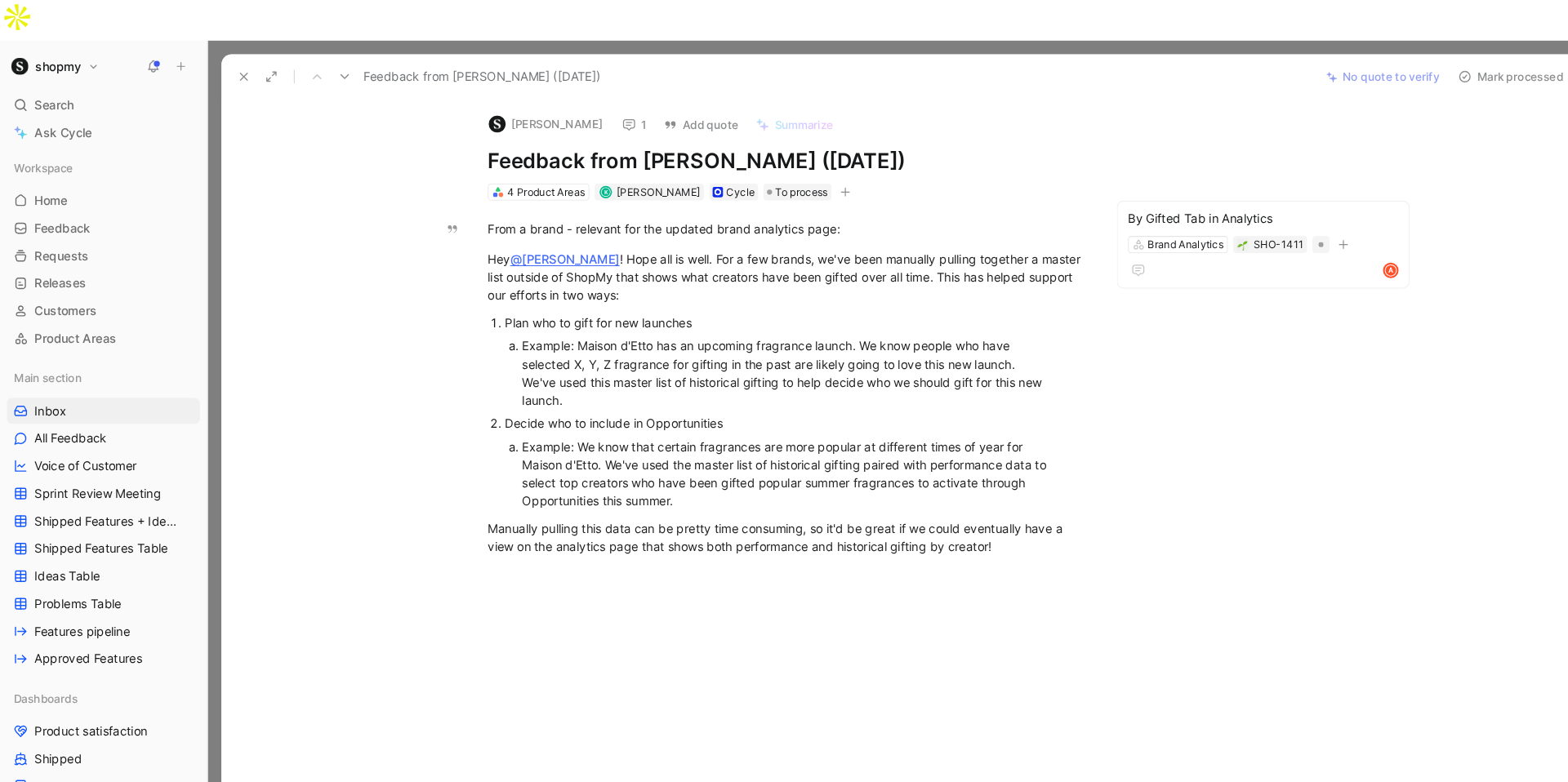
click at [1414, 61] on button "Mark processed" at bounding box center [1432, 72] width 114 height 23
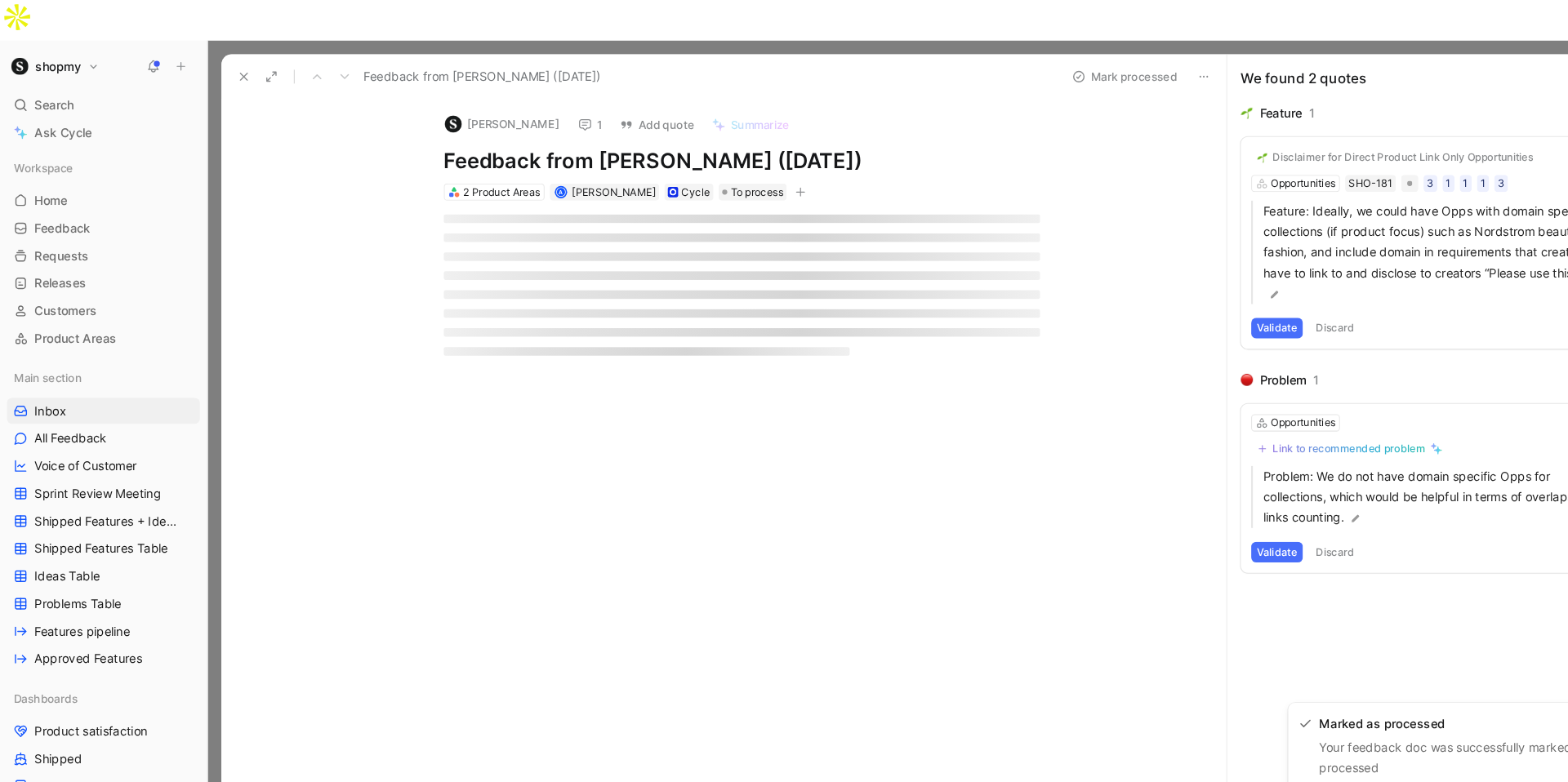
click at [228, 66] on icon at bounding box center [230, 72] width 13 height 13
